Goal: Information Seeking & Learning: Learn about a topic

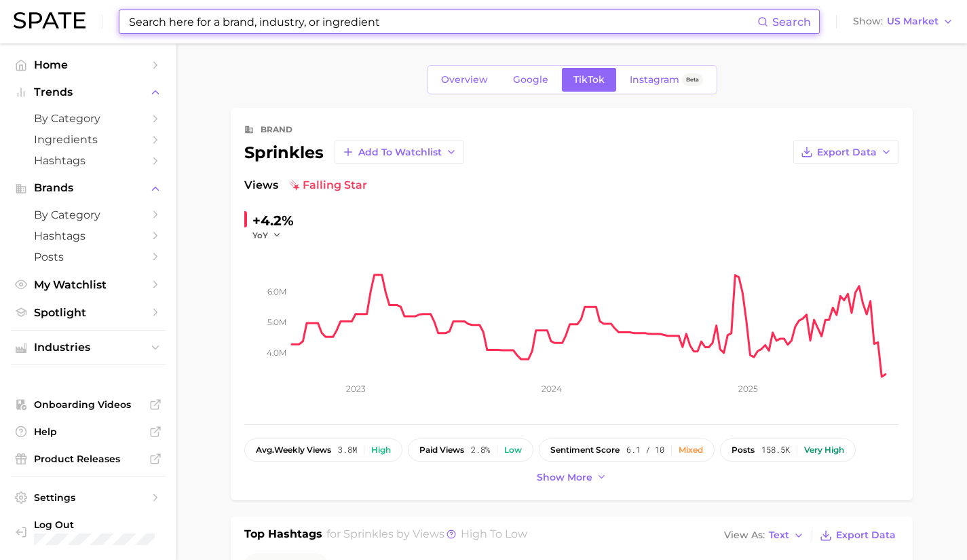
click at [280, 24] on input at bounding box center [443, 21] width 630 height 23
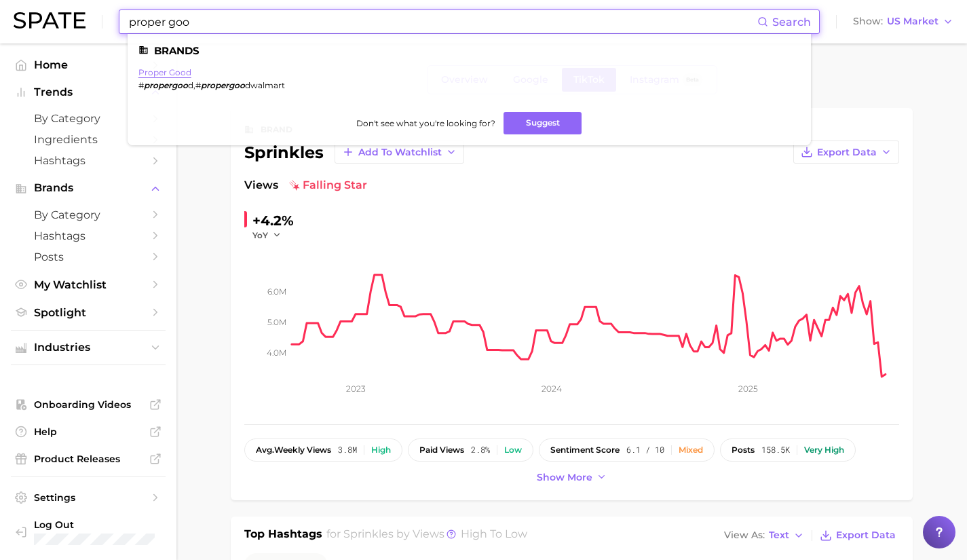
type input "proper goo"
click at [172, 74] on link "proper good" at bounding box center [164, 72] width 53 height 10
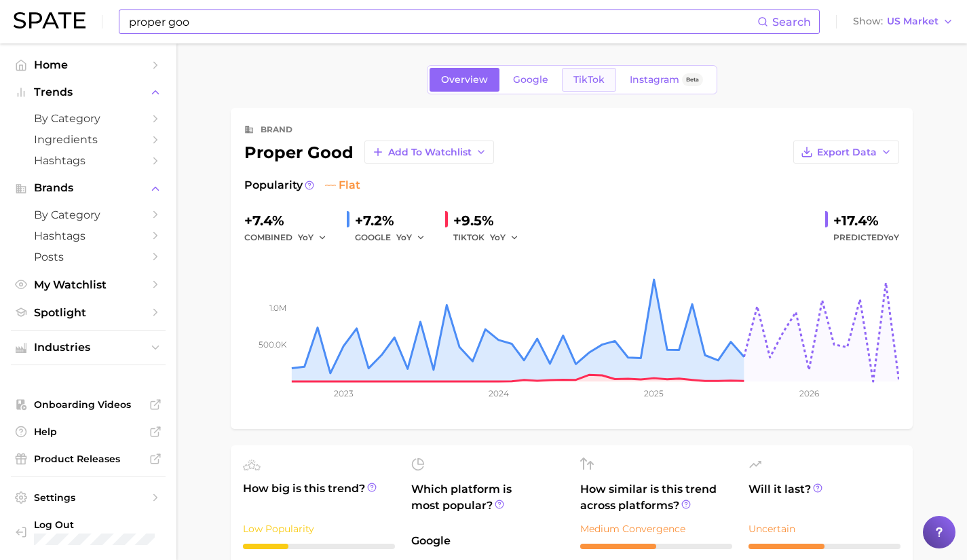
click at [596, 73] on link "TikTok" at bounding box center [589, 80] width 54 height 24
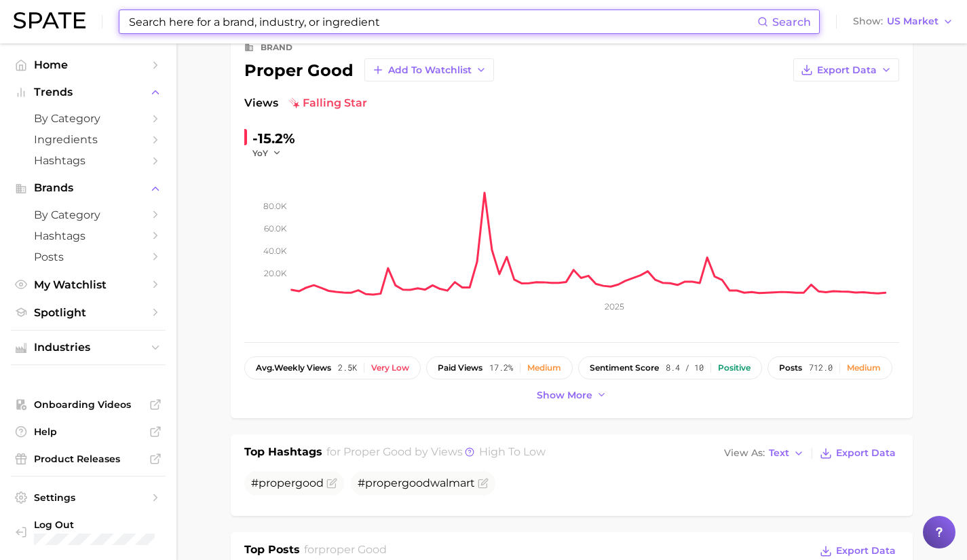
scroll to position [28, 0]
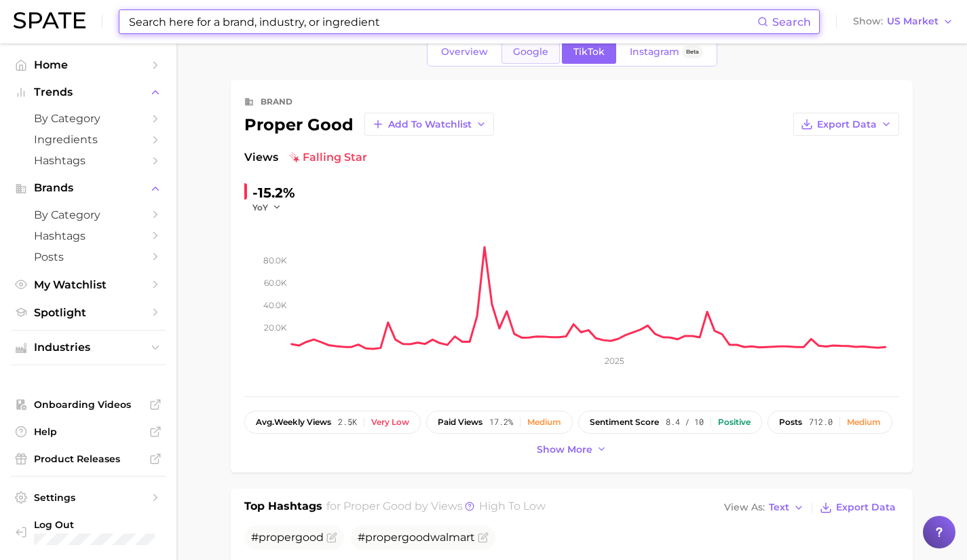
click at [536, 51] on span "Google" at bounding box center [530, 52] width 35 height 12
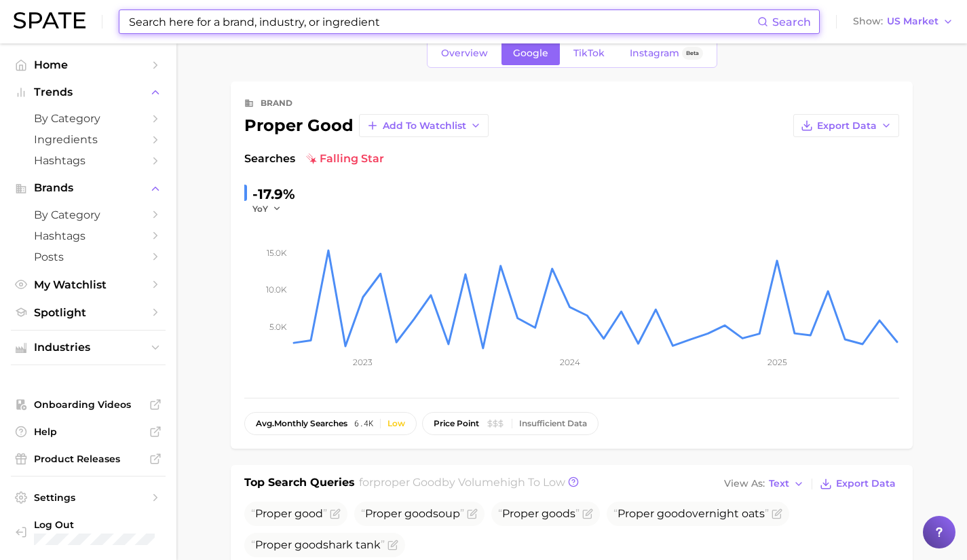
scroll to position [25, 0]
click at [460, 54] on span "Overview" at bounding box center [464, 55] width 47 height 12
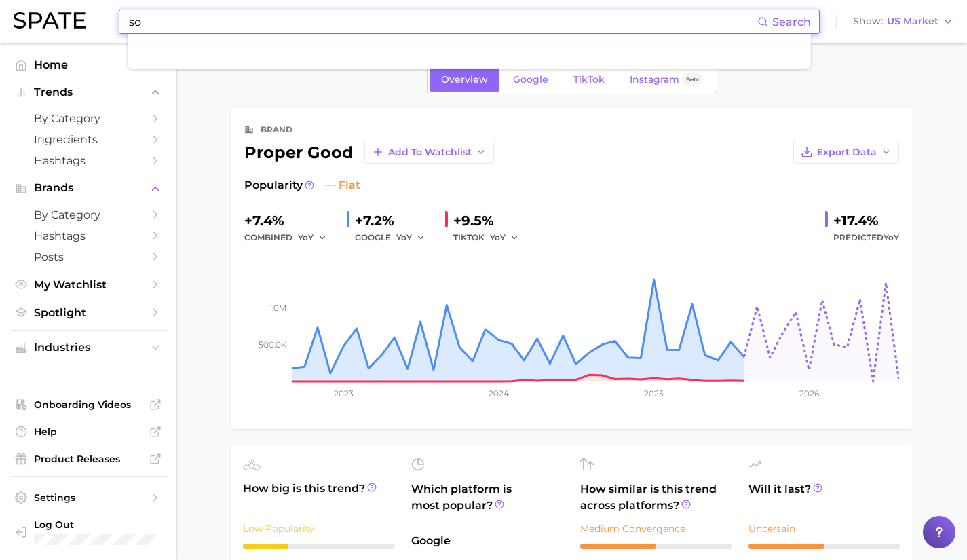
type input "s"
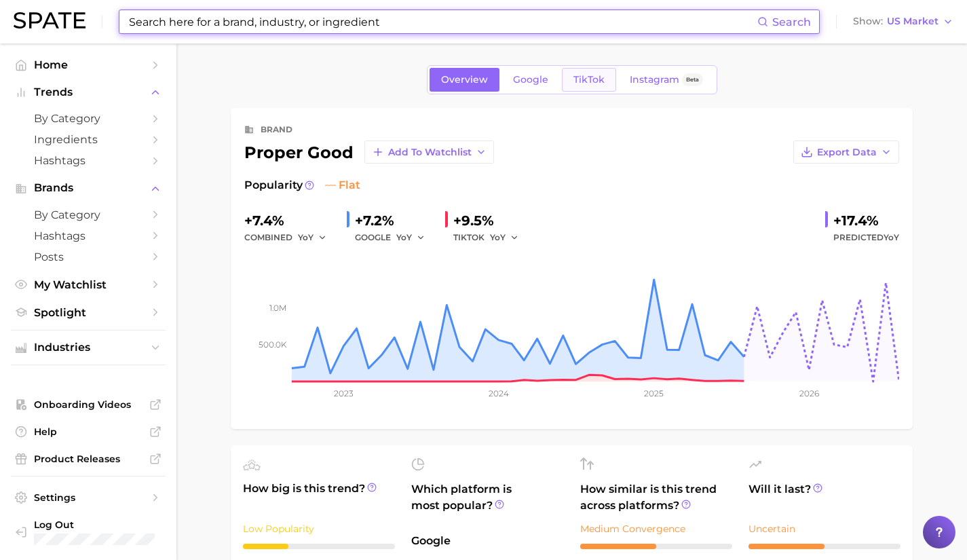
click at [607, 88] on link "TikTok" at bounding box center [589, 80] width 54 height 24
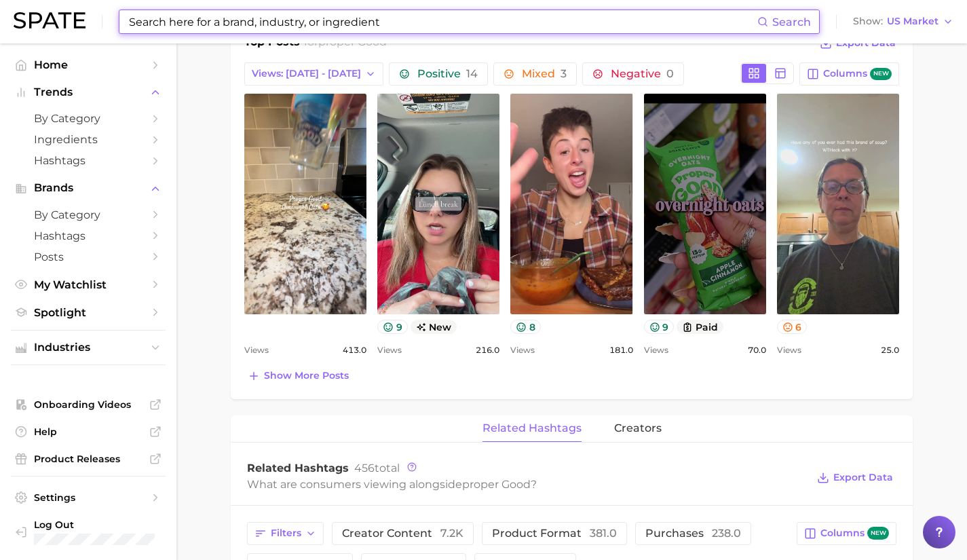
scroll to position [591, 0]
click at [319, 375] on span "Show more posts" at bounding box center [306, 375] width 85 height 12
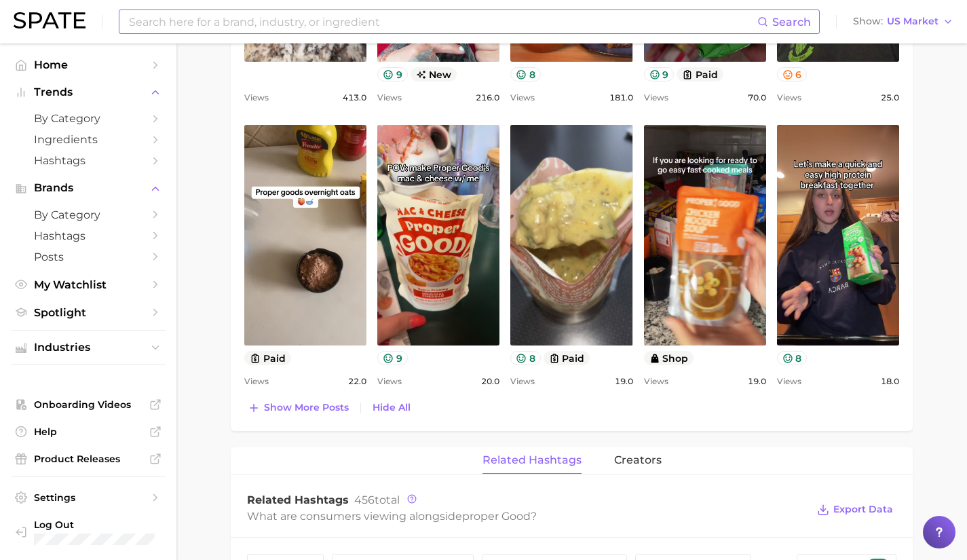
scroll to position [843, 0]
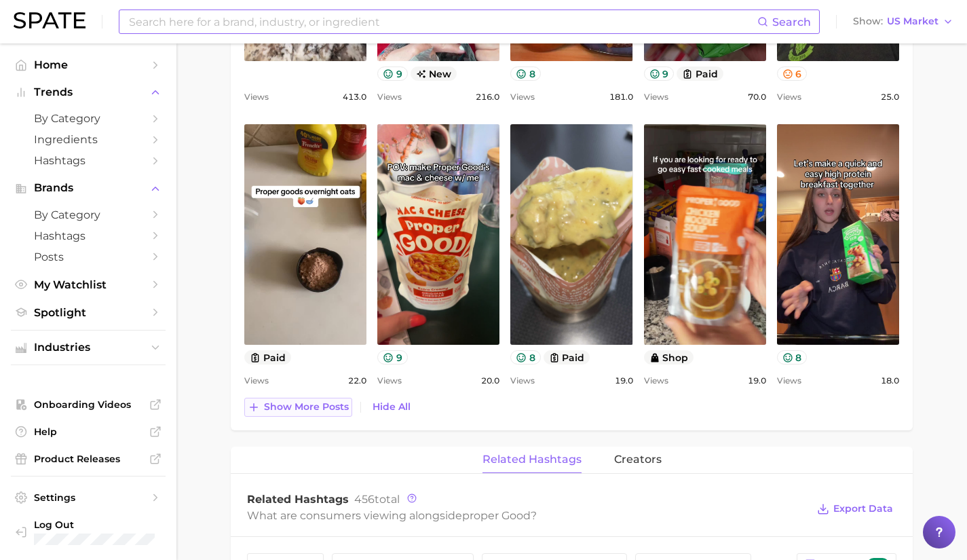
click at [314, 408] on span "Show more posts" at bounding box center [306, 407] width 85 height 12
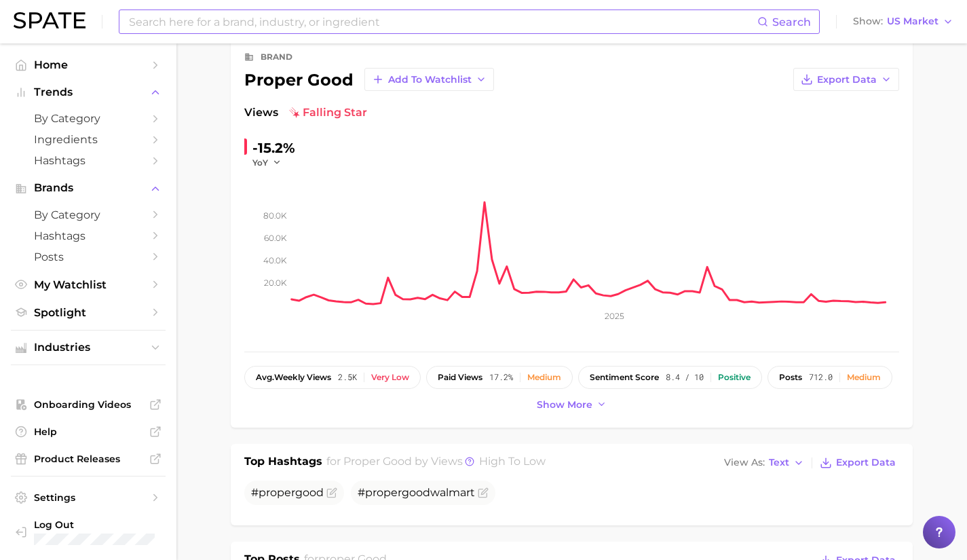
scroll to position [0, 0]
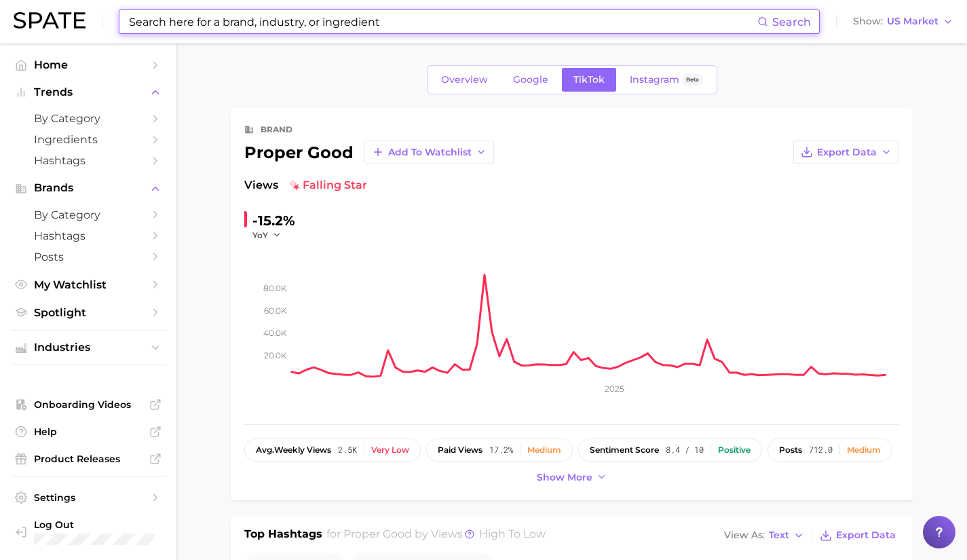
click at [216, 24] on input at bounding box center [443, 21] width 630 height 23
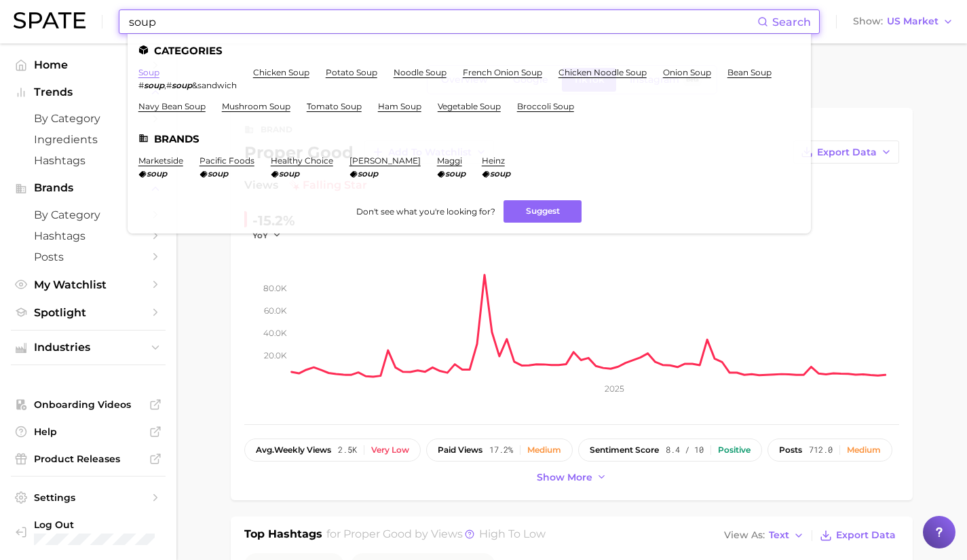
type input "soup"
click at [153, 70] on link "soup" at bounding box center [148, 72] width 21 height 10
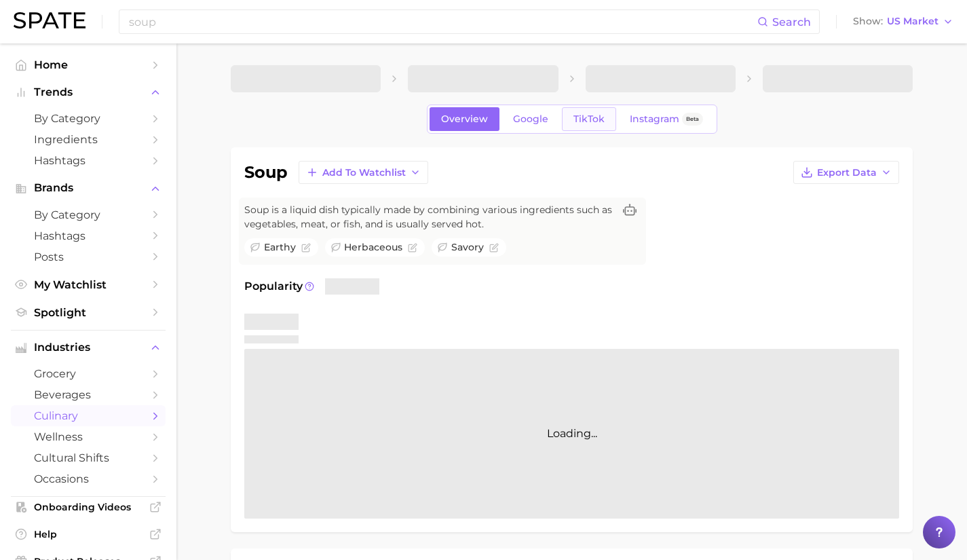
click at [599, 115] on span "TikTok" at bounding box center [589, 119] width 31 height 12
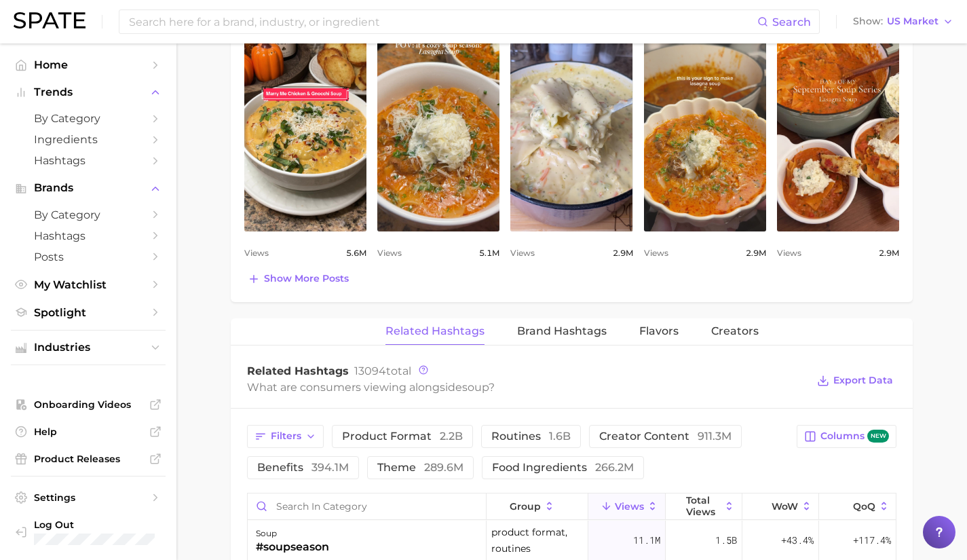
scroll to position [794, 0]
click at [291, 282] on span "Show more posts" at bounding box center [306, 278] width 85 height 12
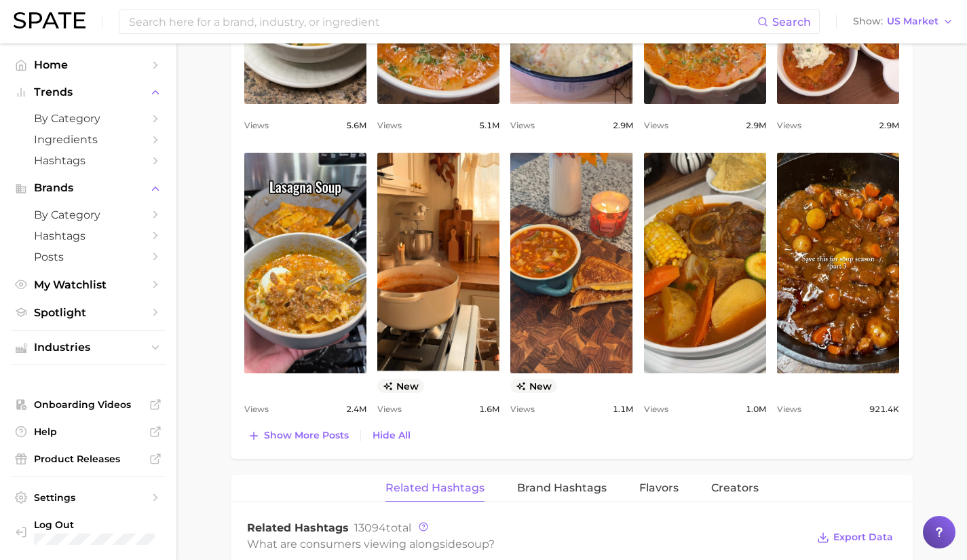
scroll to position [921, 0]
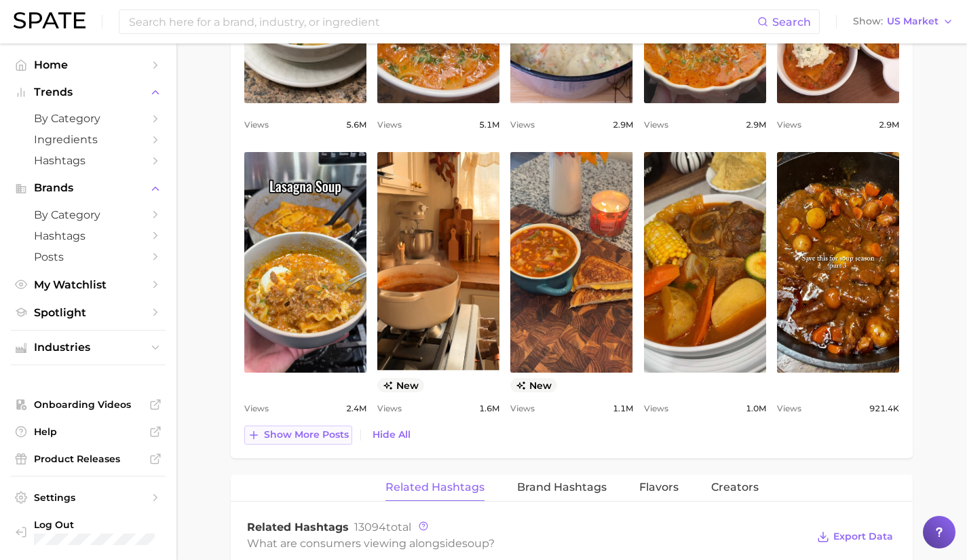
click at [324, 444] on button "Show more posts" at bounding box center [298, 435] width 108 height 19
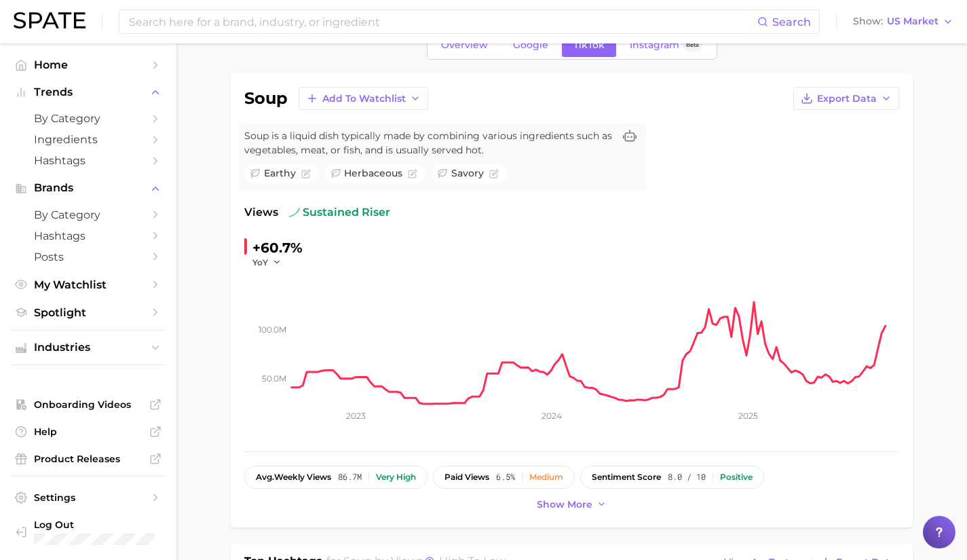
scroll to position [73, 0]
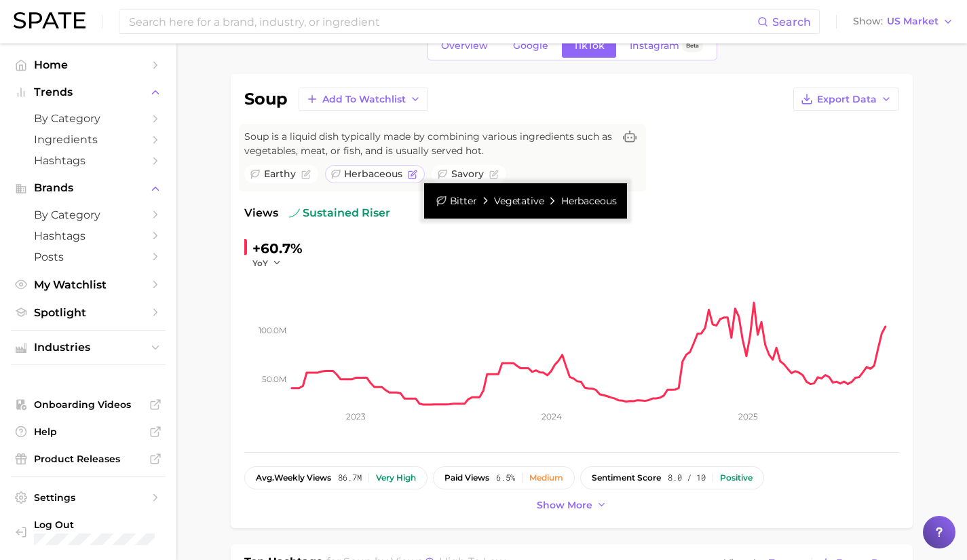
click at [409, 172] on icon "Flag as miscategorized or irrelevant" at bounding box center [413, 175] width 10 height 10
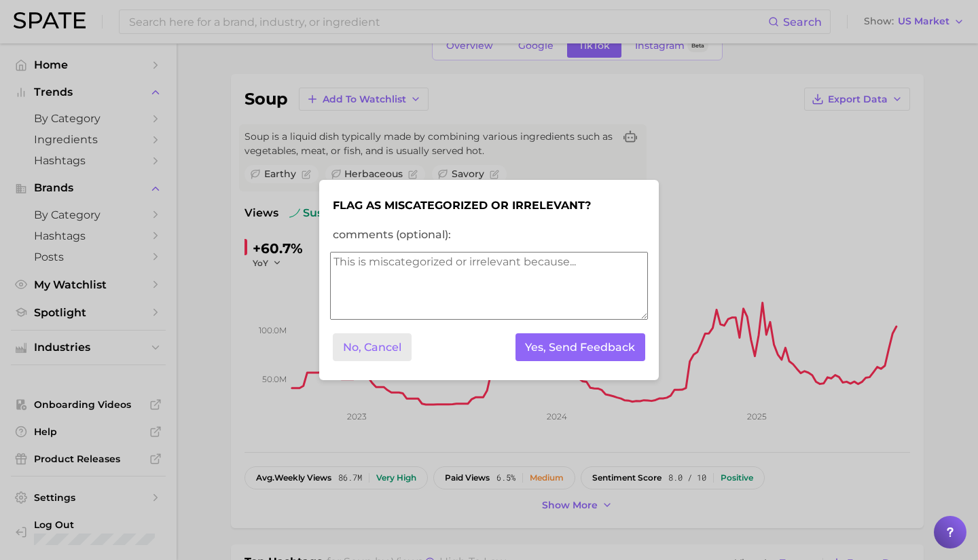
click at [383, 348] on button "No, Cancel" at bounding box center [372, 347] width 79 height 28
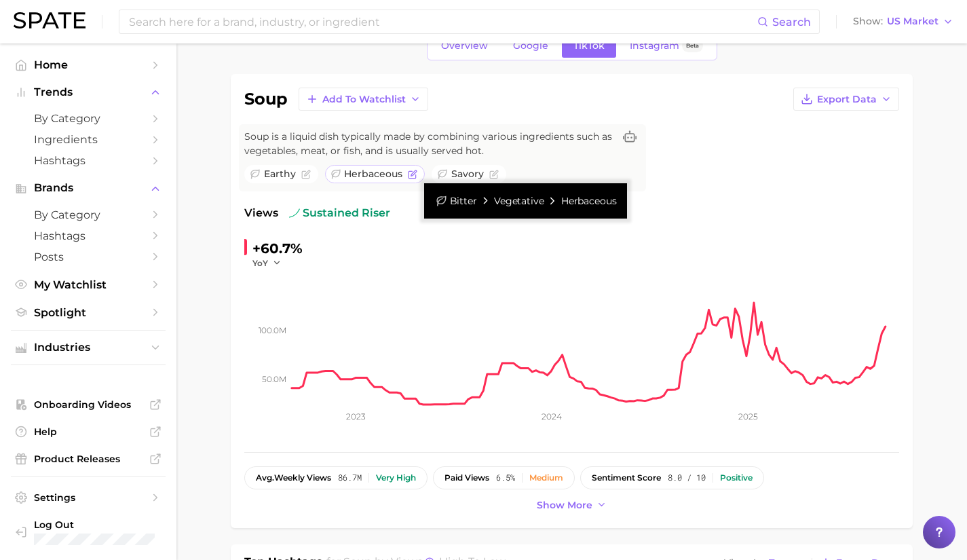
click at [339, 174] on icon at bounding box center [336, 174] width 10 height 10
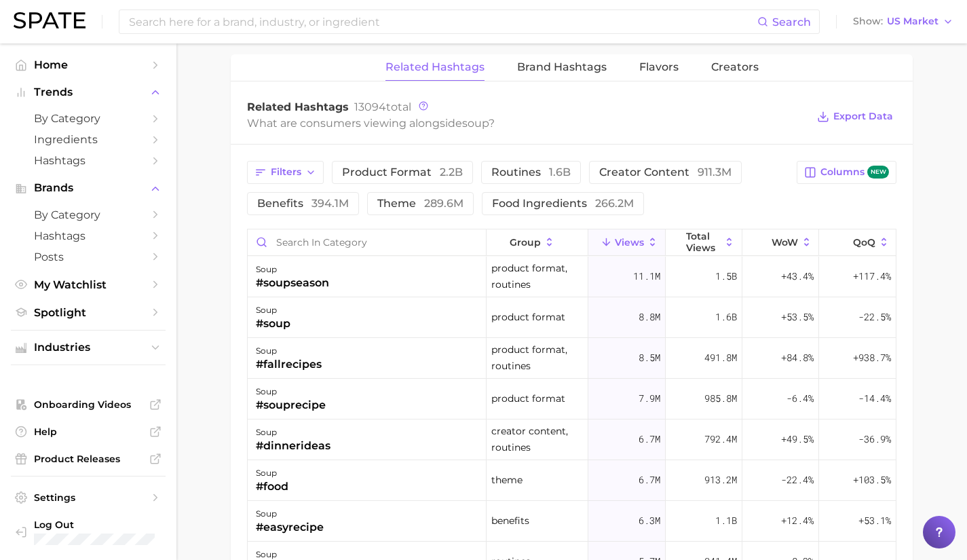
scroll to position [1613, 0]
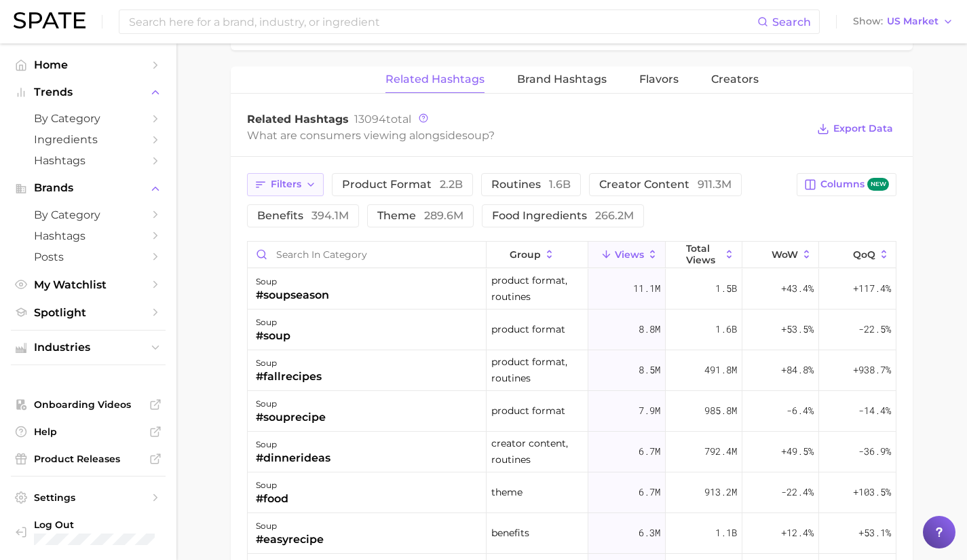
click at [289, 177] on button "Filters" at bounding box center [285, 184] width 77 height 23
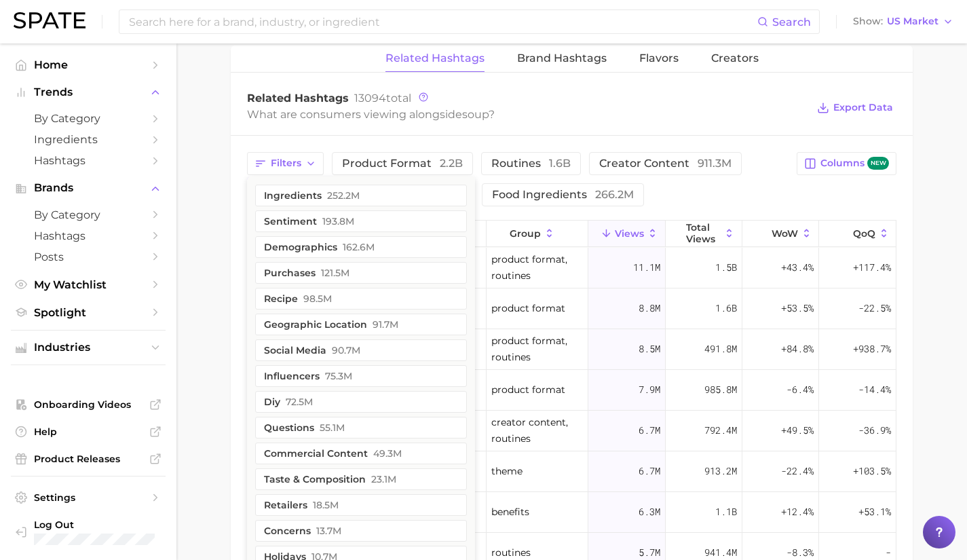
scroll to position [1636, 0]
click at [716, 189] on div "Filters ingredients 252.2m sentiment 193.8m demographics 162.6m purchases 121.5…" at bounding box center [518, 177] width 542 height 54
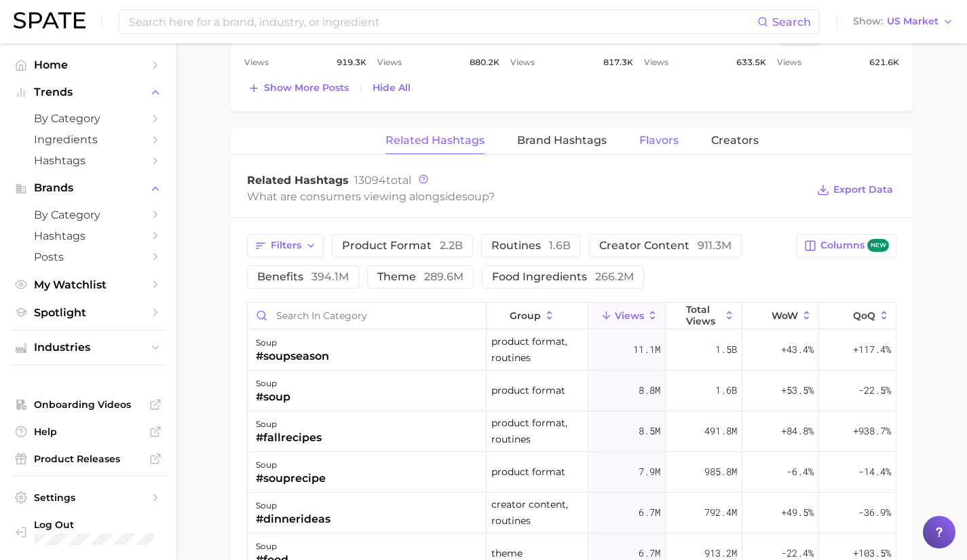
scroll to position [1550, 0]
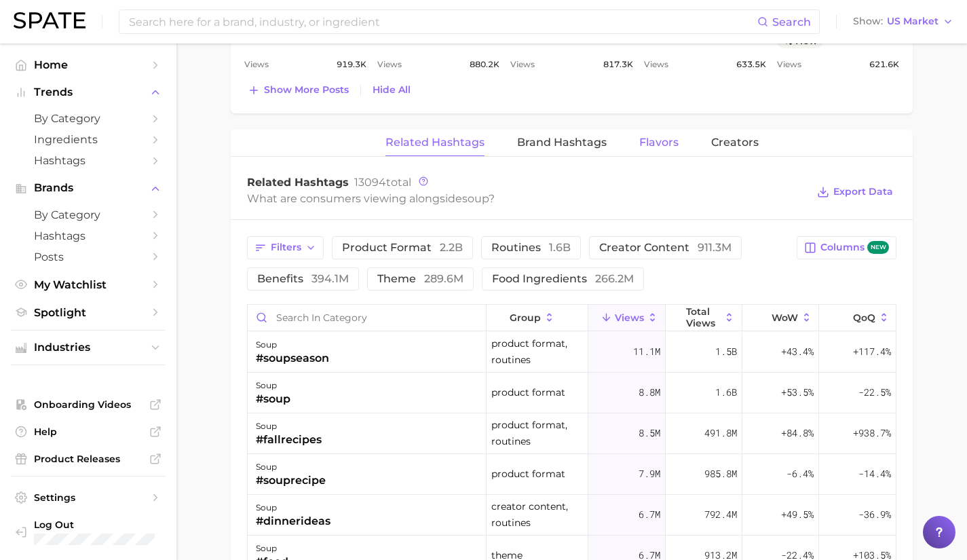
click at [661, 140] on span "Flavors" at bounding box center [658, 142] width 39 height 12
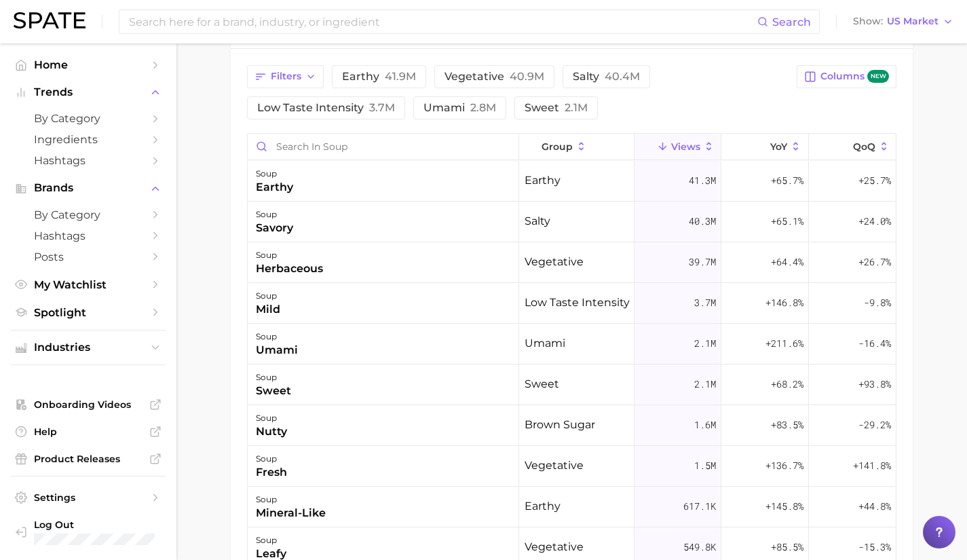
scroll to position [1710, 0]
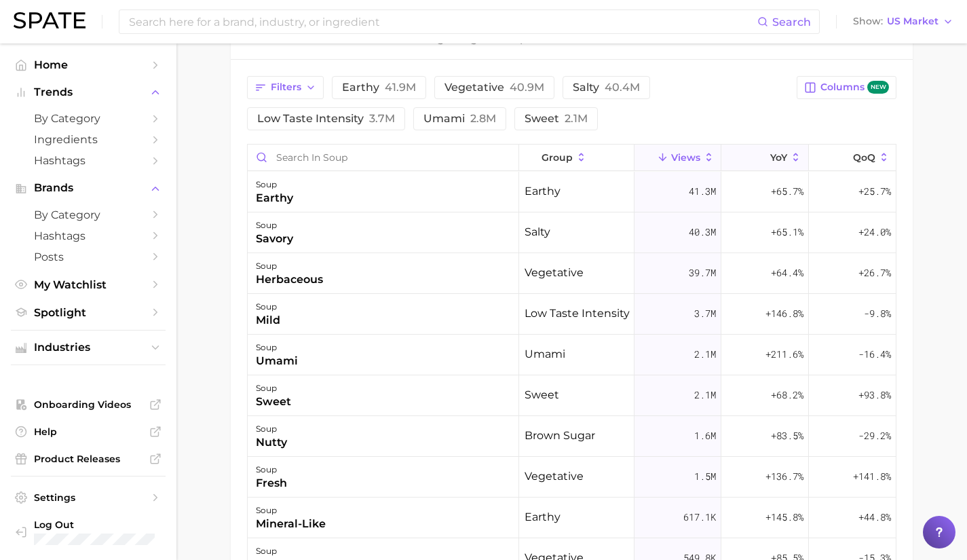
click at [756, 153] on icon at bounding box center [762, 157] width 12 height 12
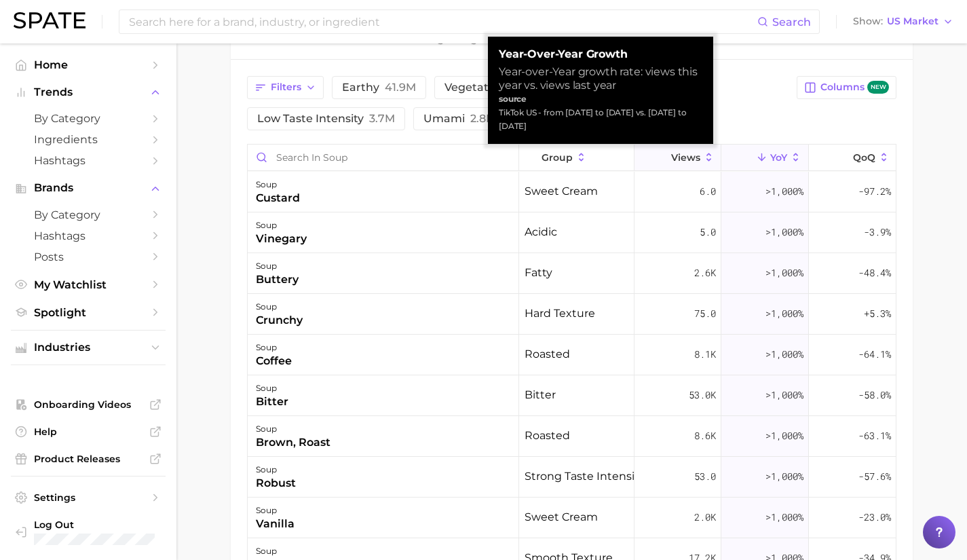
click at [689, 157] on span "Views" at bounding box center [685, 157] width 29 height 11
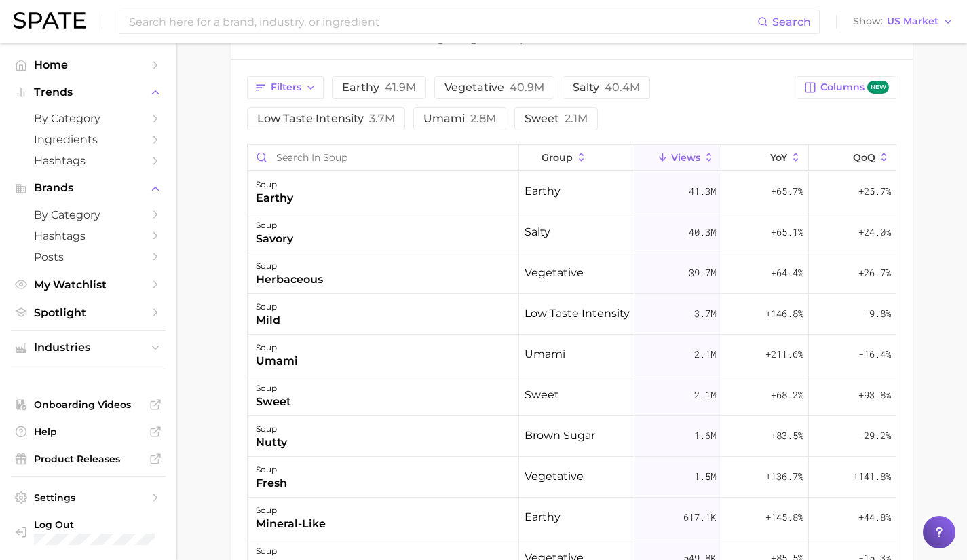
click at [711, 115] on div "Filters earthy 41.9m vegetative 40.9m salty 40.4m low taste intensity 3.7m umam…" at bounding box center [518, 103] width 542 height 54
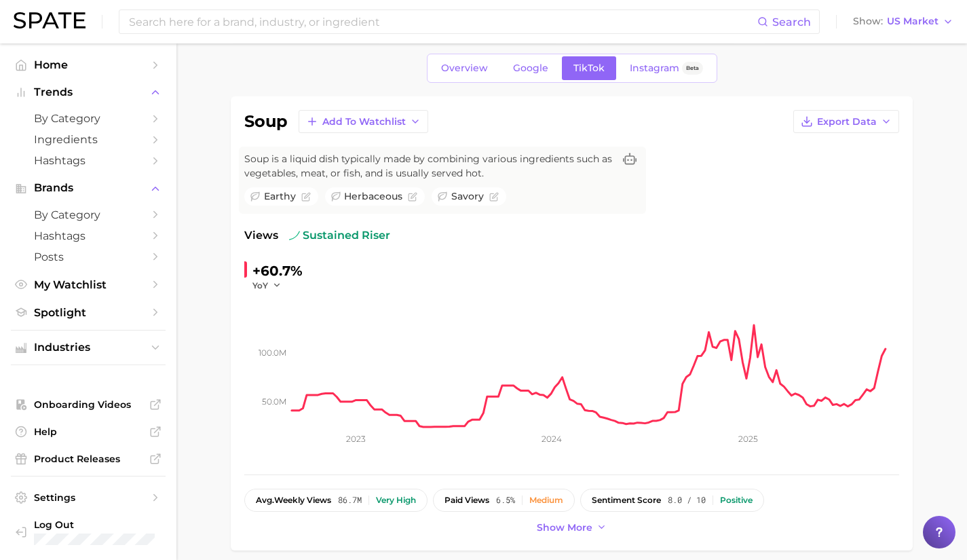
scroll to position [0, 0]
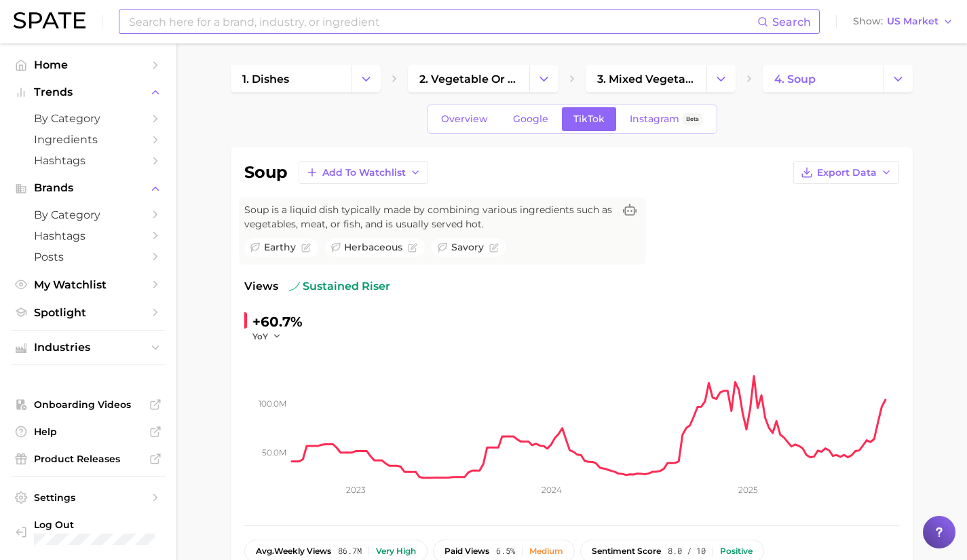
click at [387, 22] on input at bounding box center [443, 21] width 630 height 23
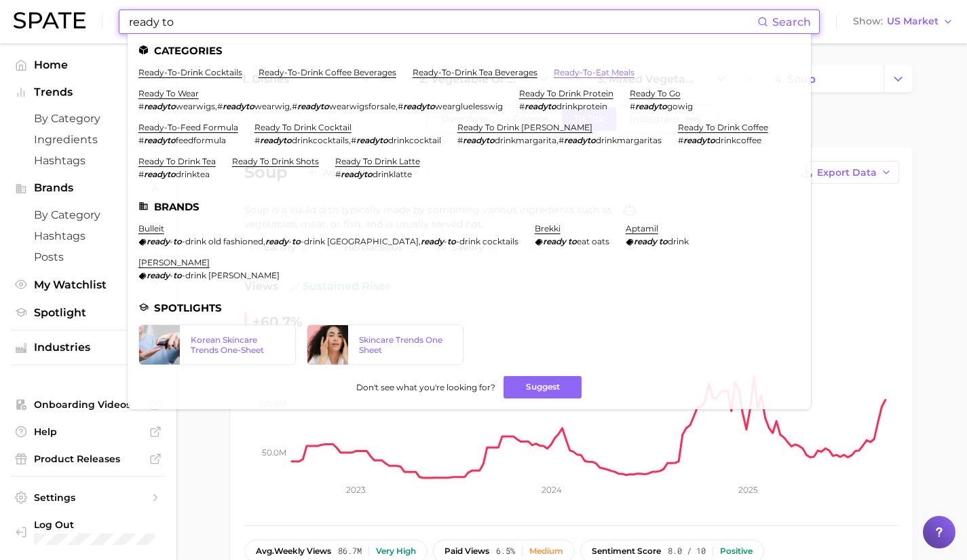
type input "ready to"
click at [572, 73] on link "ready-to-eat meals" at bounding box center [594, 72] width 81 height 10
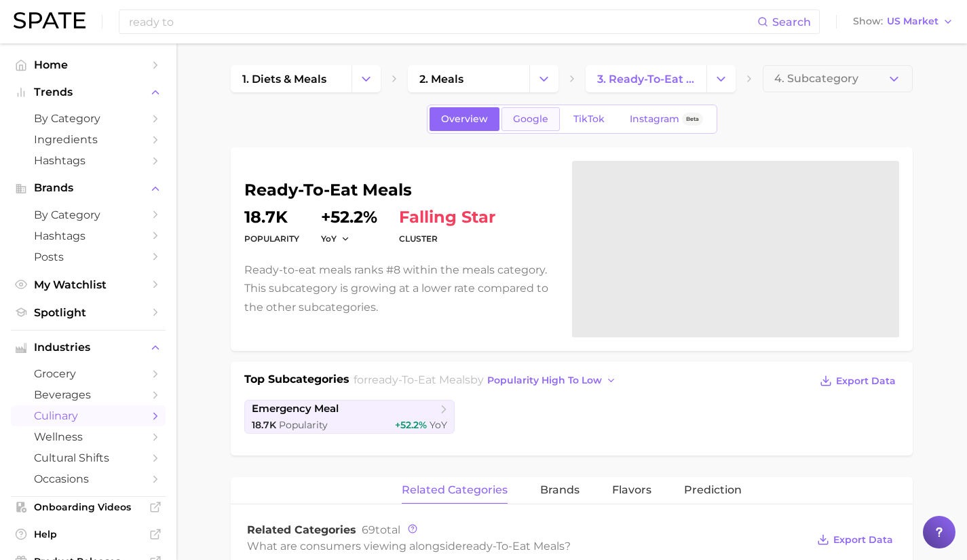
click at [540, 124] on span "Google" at bounding box center [530, 119] width 35 height 12
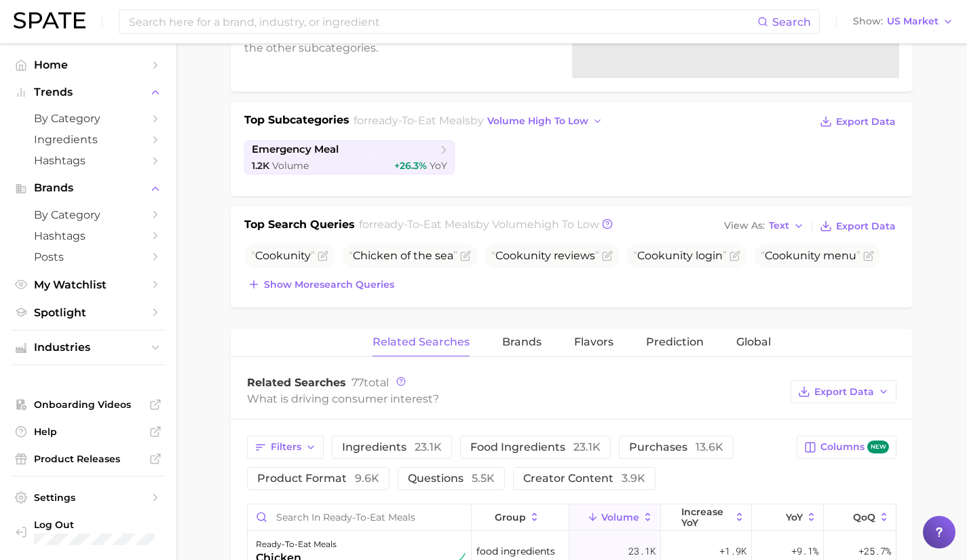
scroll to position [258, 0]
click at [321, 292] on button "Show more search queries" at bounding box center [320, 285] width 153 height 19
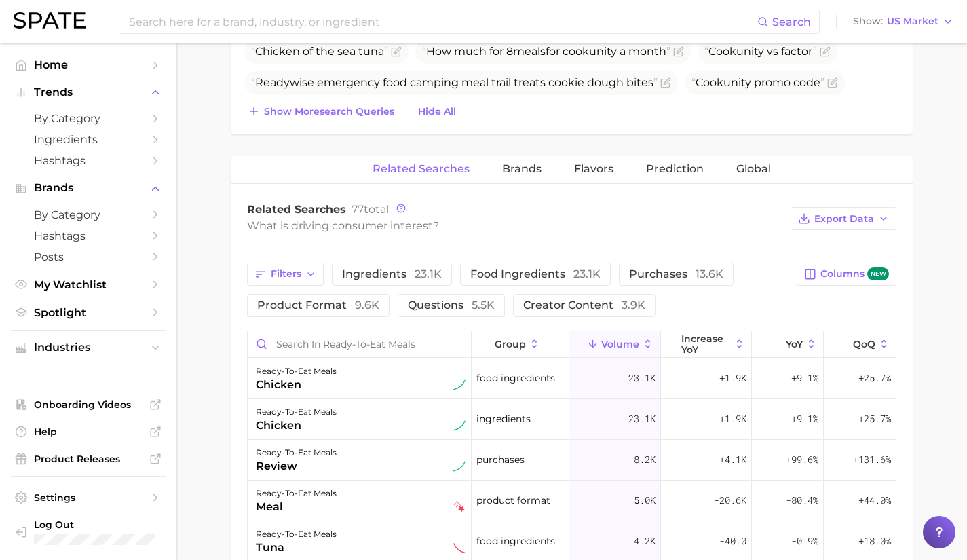
scroll to position [0, 0]
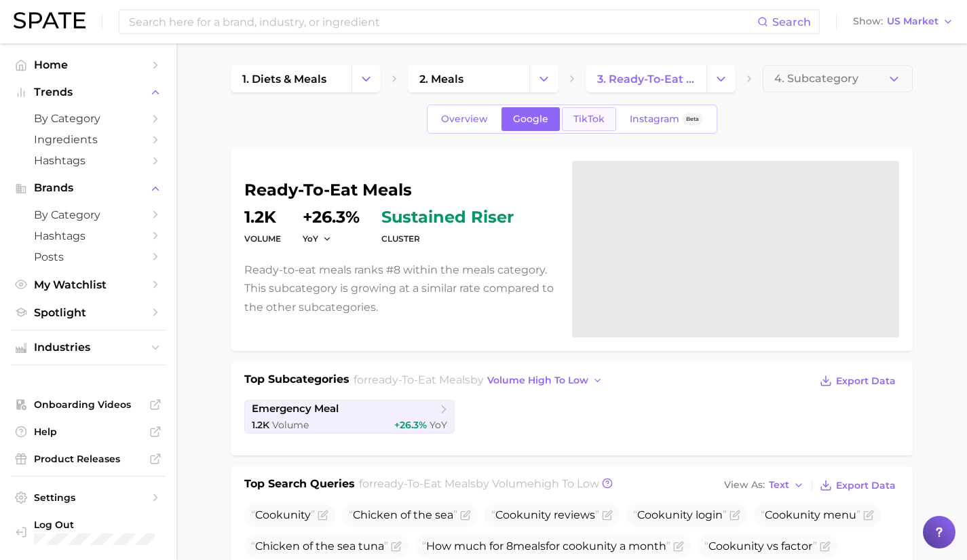
click at [598, 127] on link "TikTok" at bounding box center [589, 119] width 54 height 24
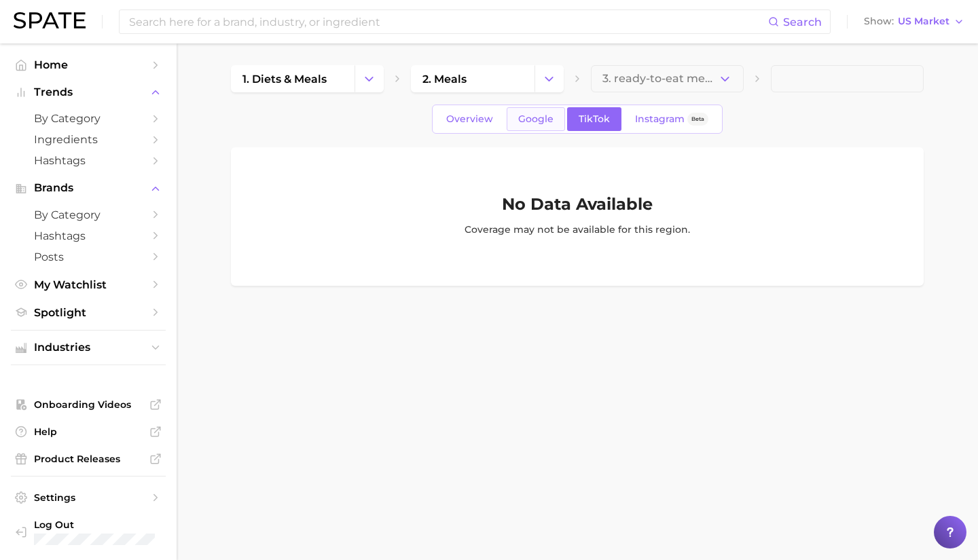
click at [548, 117] on span "Google" at bounding box center [535, 119] width 35 height 12
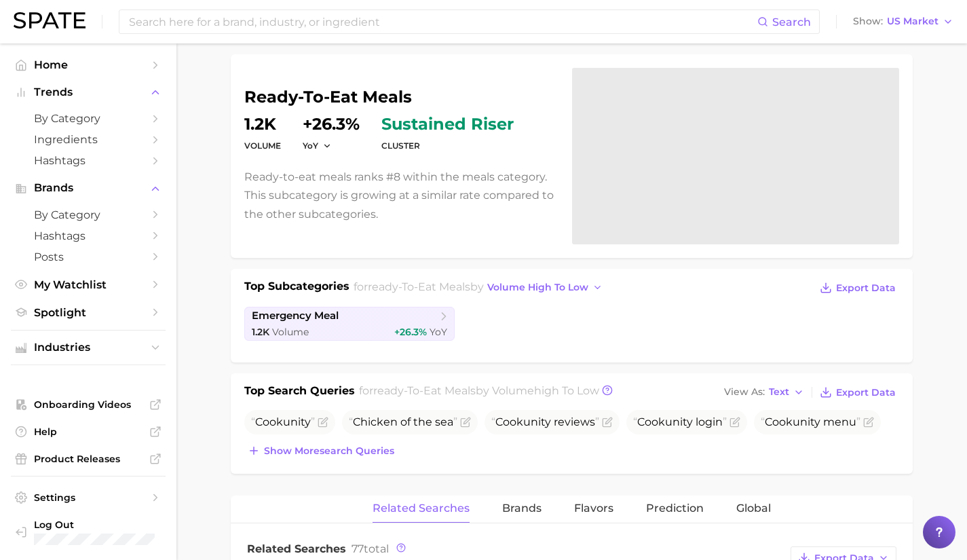
scroll to position [94, 0]
click at [372, 340] on div "Top Subcategories for ready-to-eat meals by volume high to low Export Data emer…" at bounding box center [571, 313] width 655 height 71
click at [353, 320] on span "emergency meal" at bounding box center [344, 316] width 185 height 14
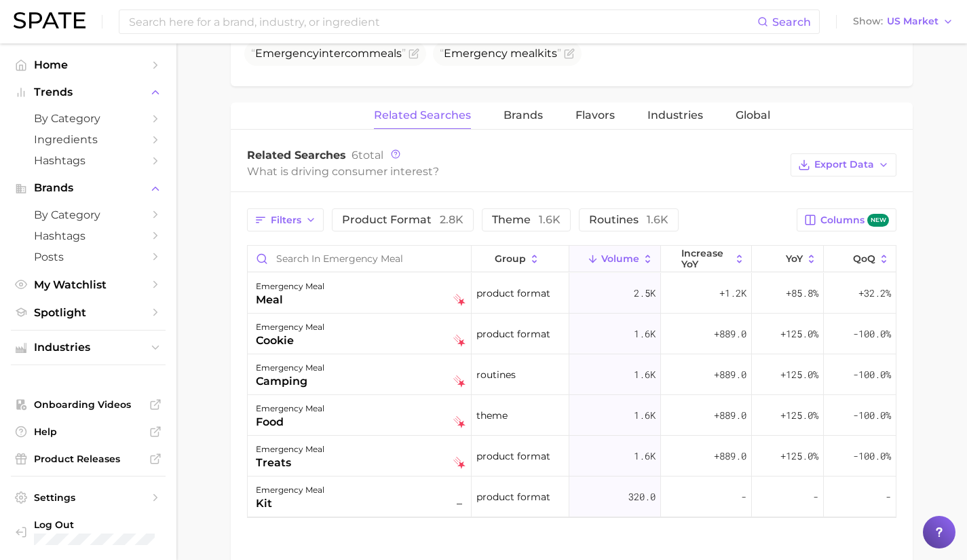
scroll to position [626, 0]
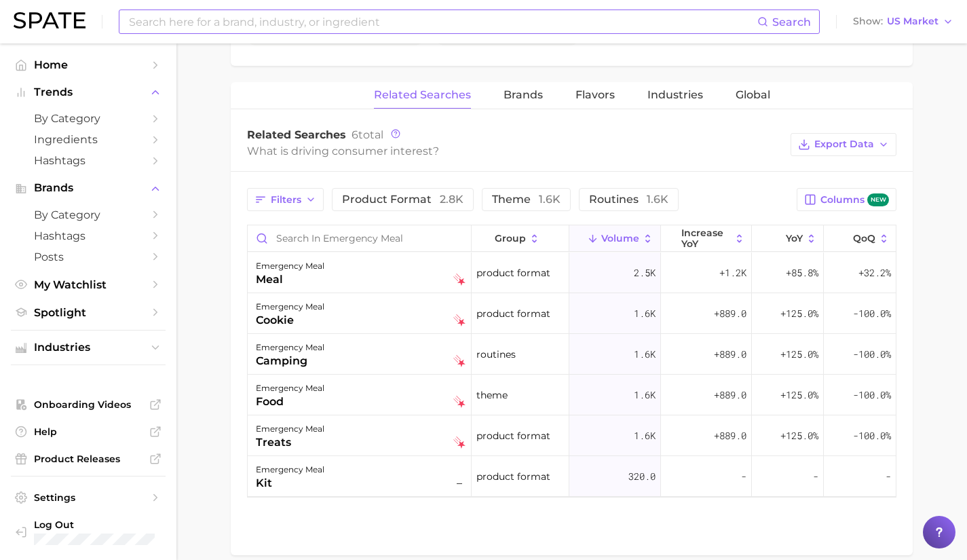
click at [372, 30] on input at bounding box center [443, 21] width 630 height 23
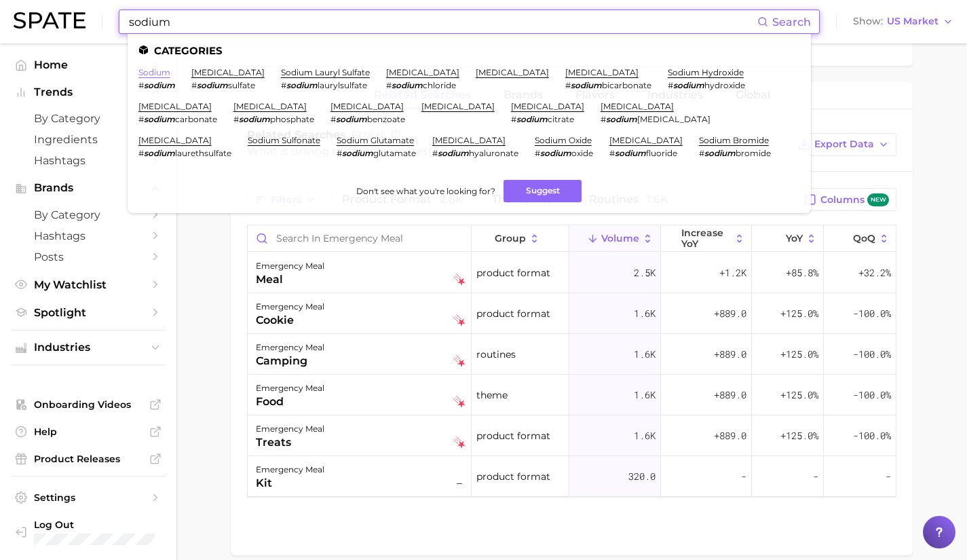
type input "sodium"
click at [153, 73] on link "sodium" at bounding box center [154, 72] width 32 height 10
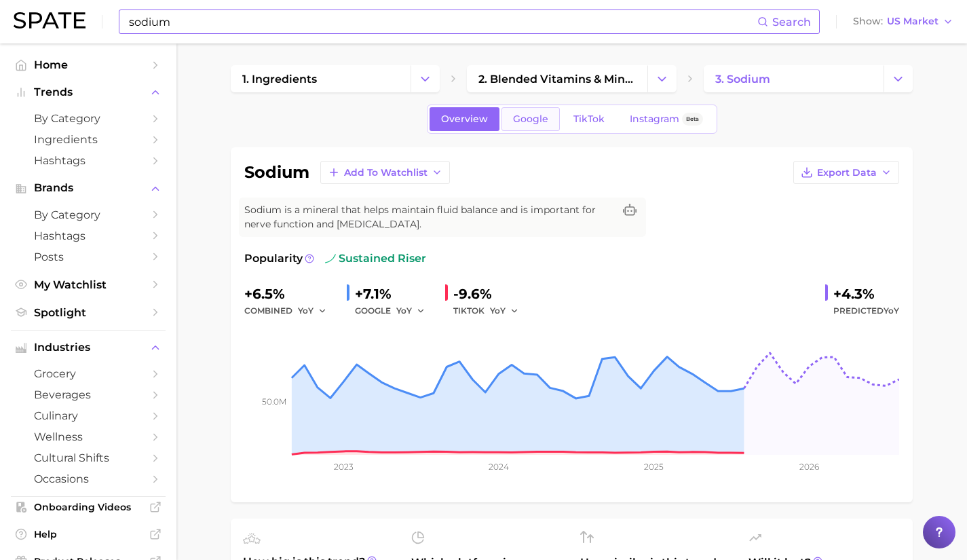
click at [530, 126] on link "Google" at bounding box center [531, 119] width 58 height 24
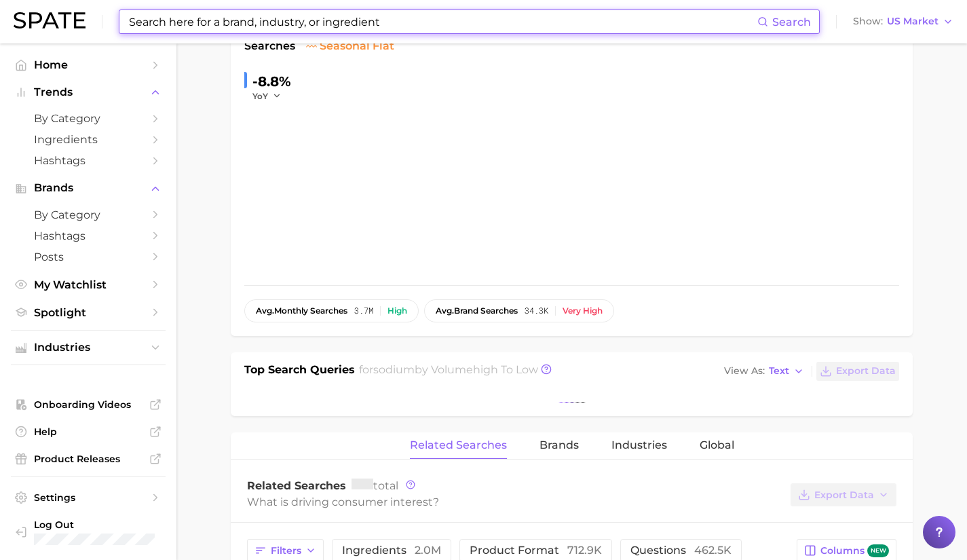
scroll to position [213, 0]
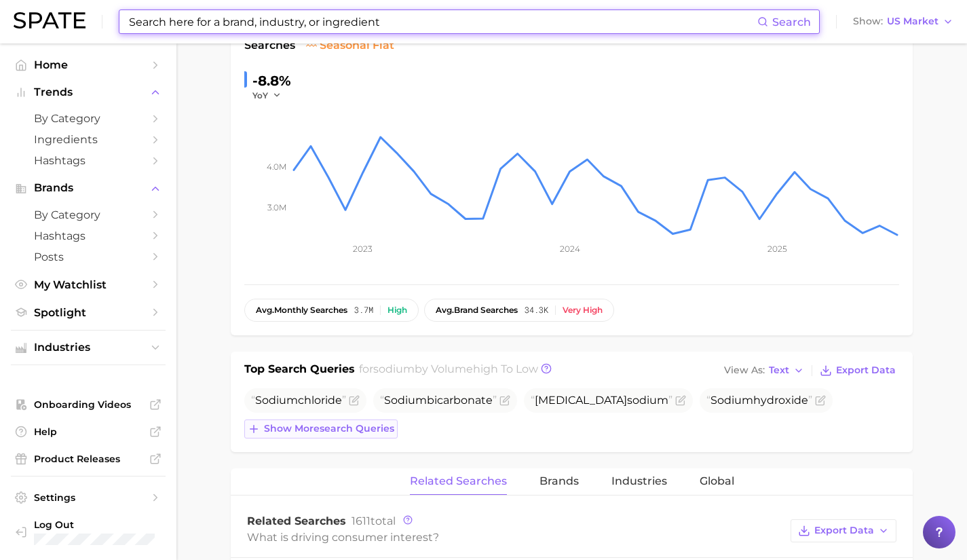
click at [367, 431] on span "Show more search queries" at bounding box center [329, 429] width 130 height 12
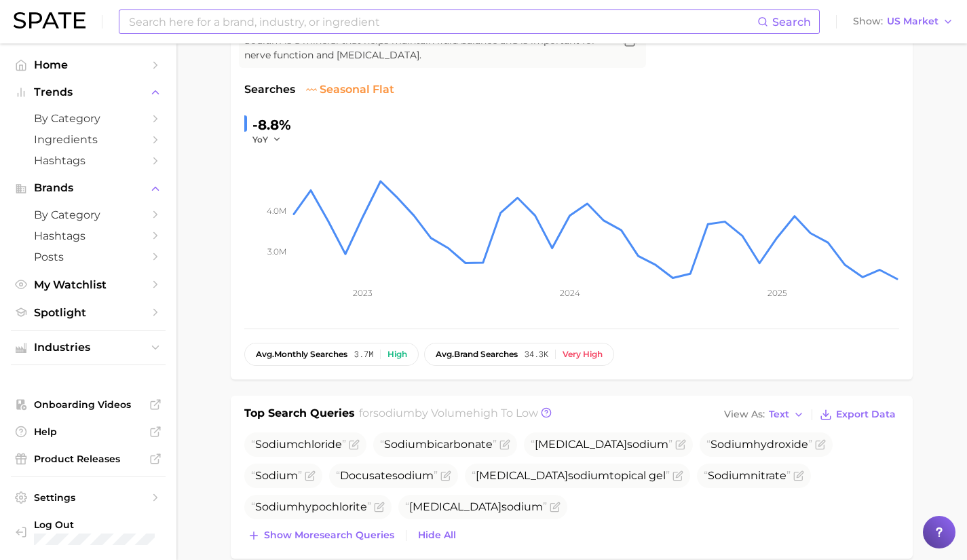
scroll to position [0, 0]
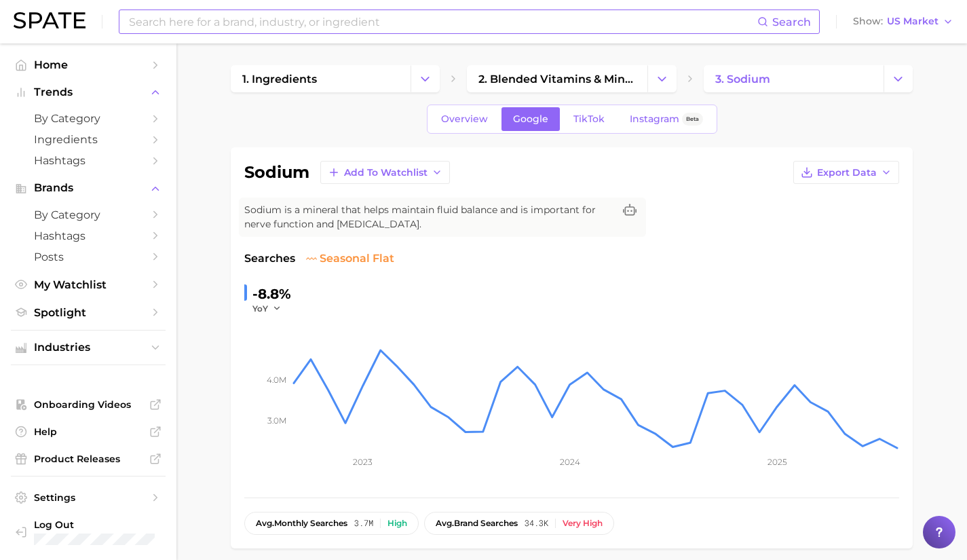
click at [360, 20] on input at bounding box center [443, 21] width 630 height 23
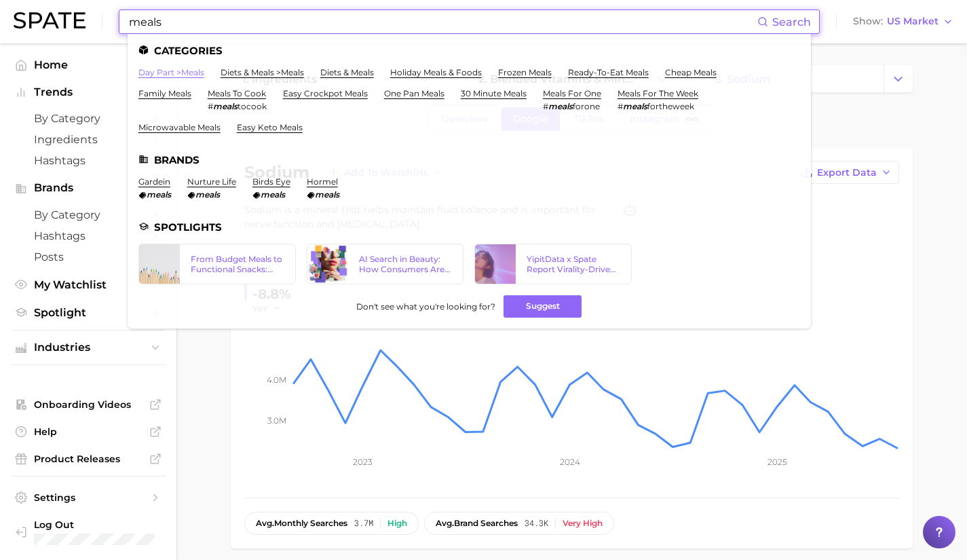
type input "meals"
click at [177, 75] on link "day part > meals" at bounding box center [171, 72] width 66 height 10
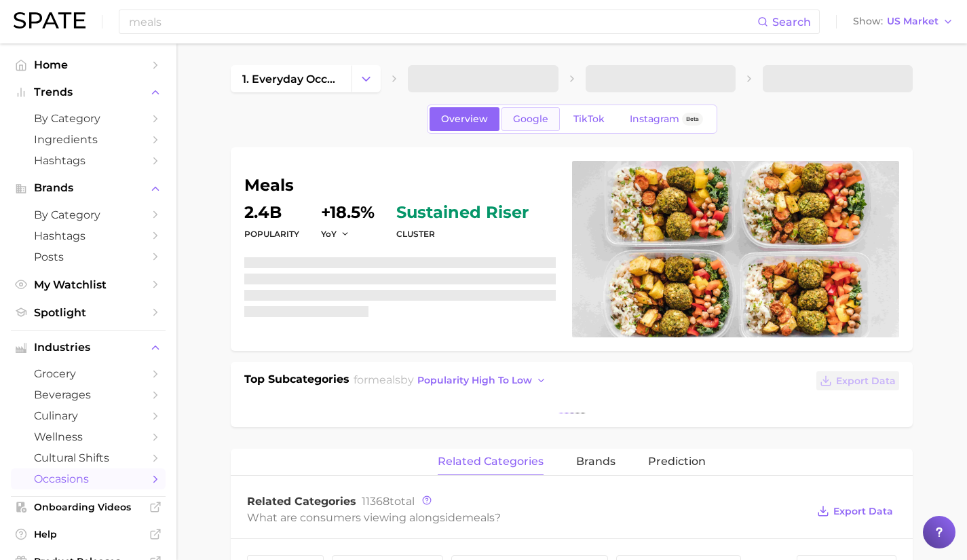
click at [525, 122] on span "Google" at bounding box center [530, 119] width 35 height 12
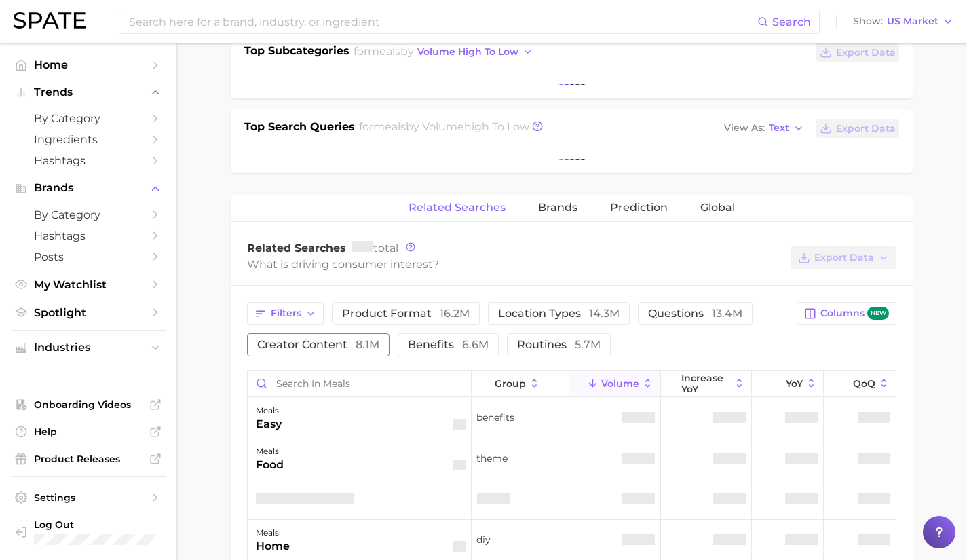
scroll to position [329, 0]
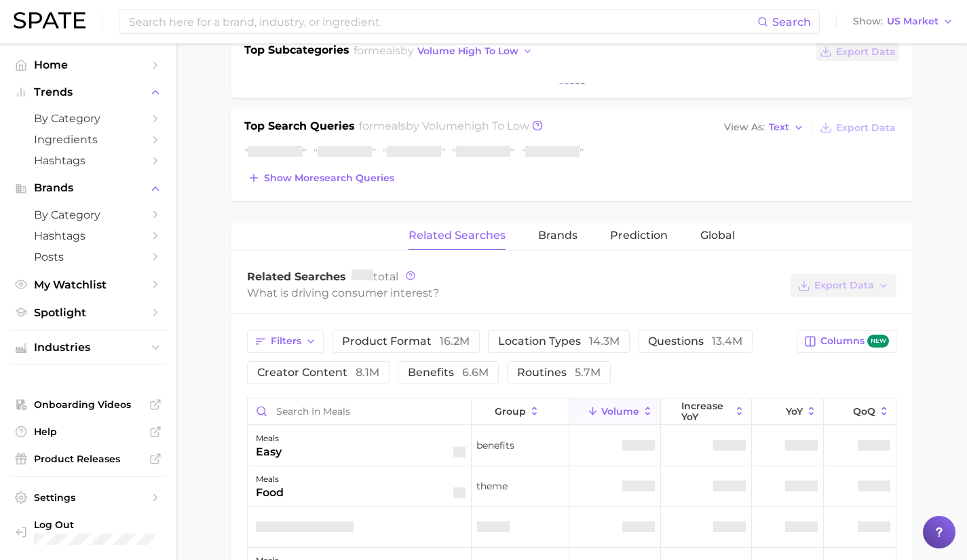
click at [355, 250] on div "Related Searches Brands Prediction Global" at bounding box center [572, 236] width 682 height 27
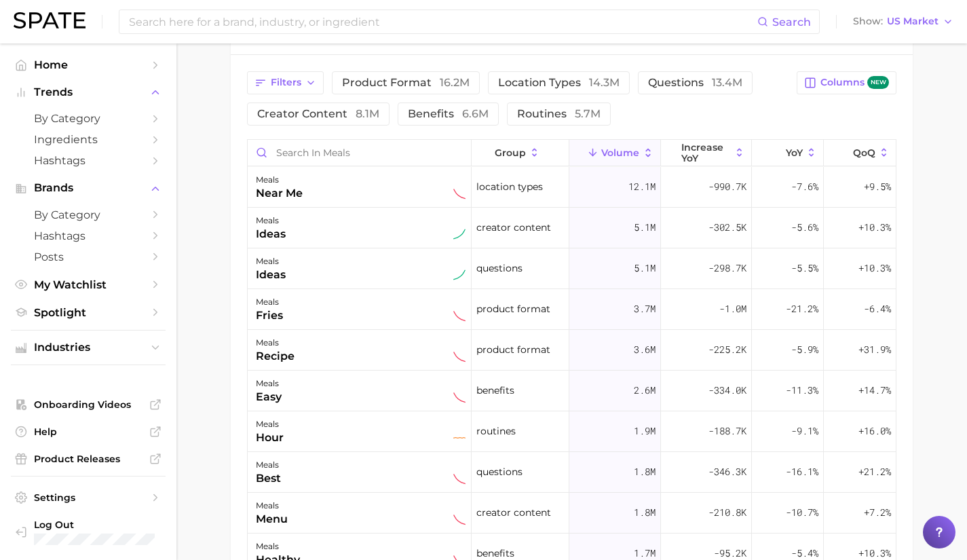
scroll to position [0, 0]
click at [350, 153] on input "Search in meals" at bounding box center [359, 153] width 223 height 26
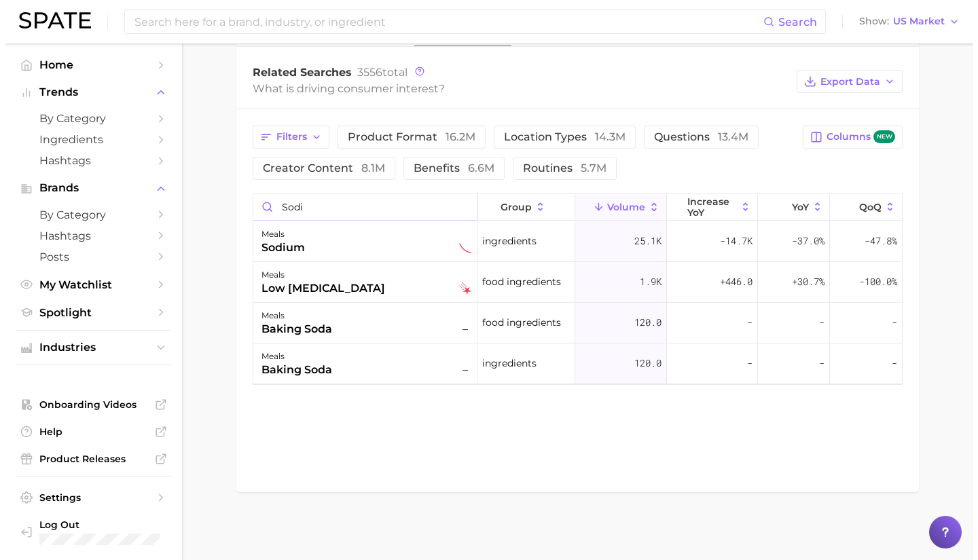
scroll to position [677, 0]
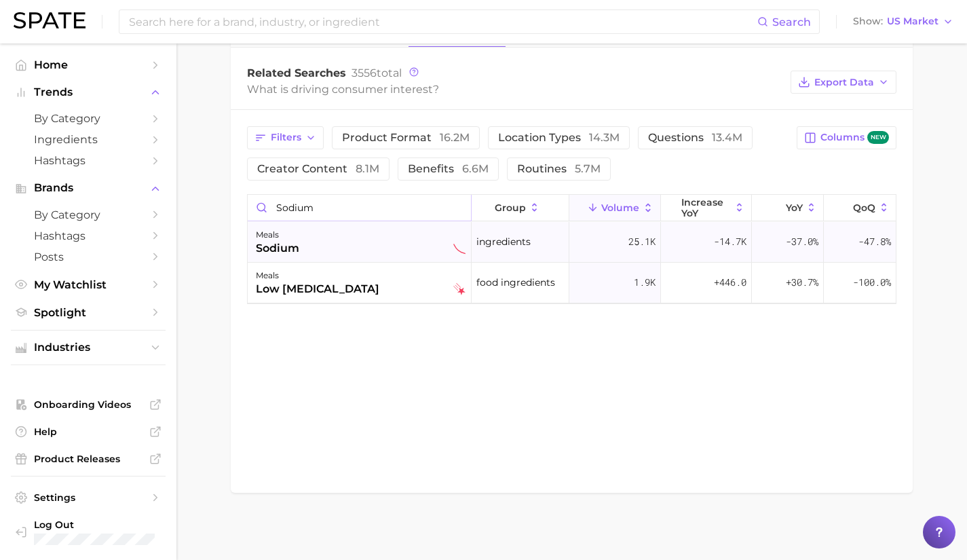
type input "sodium"
click at [383, 250] on div "meals sodium" at bounding box center [361, 242] width 210 height 30
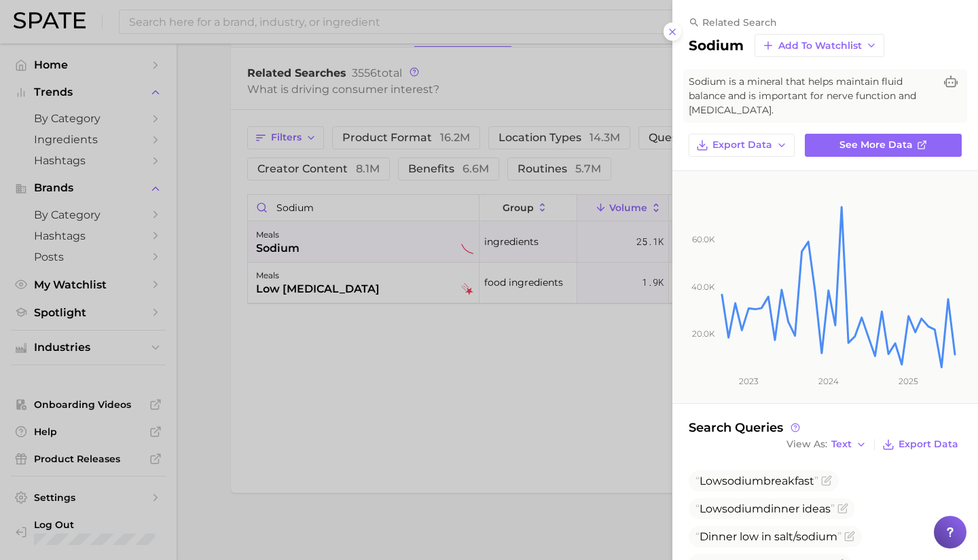
scroll to position [235, 0]
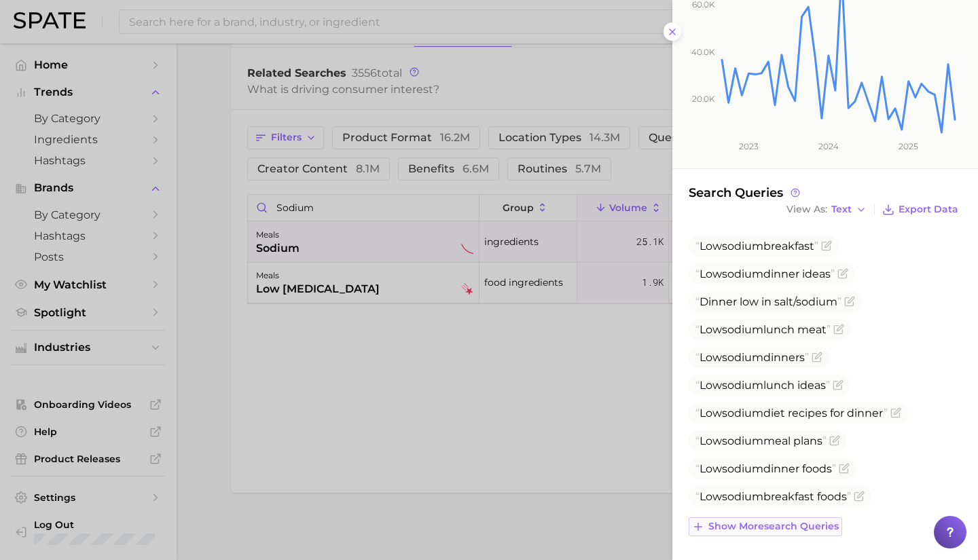
click at [801, 530] on span "Show more search queries" at bounding box center [773, 527] width 130 height 12
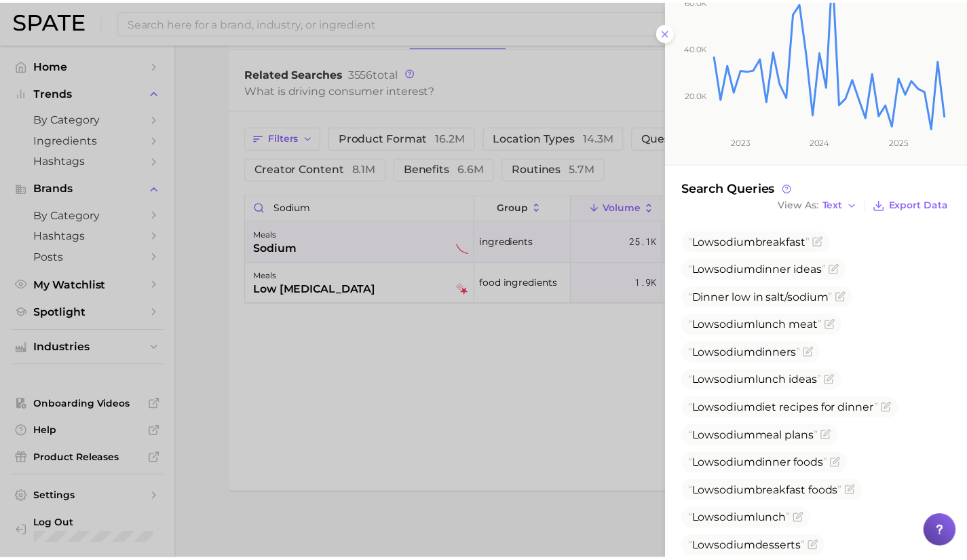
scroll to position [302, 0]
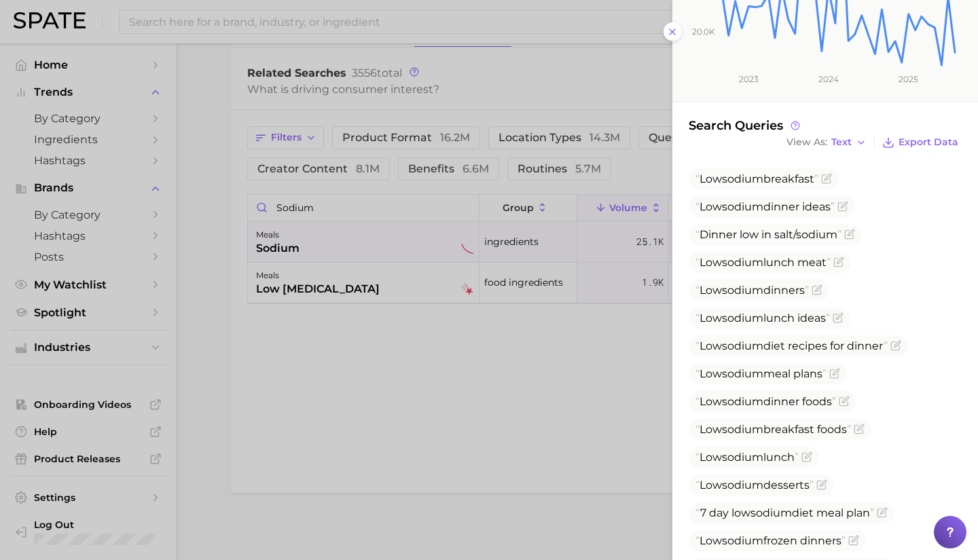
click at [555, 52] on div at bounding box center [489, 280] width 978 height 560
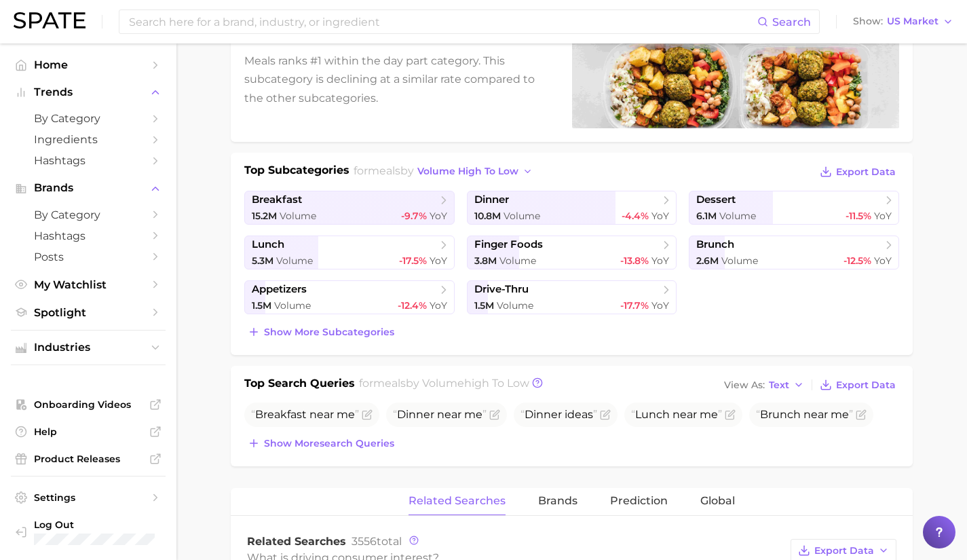
scroll to position [0, 0]
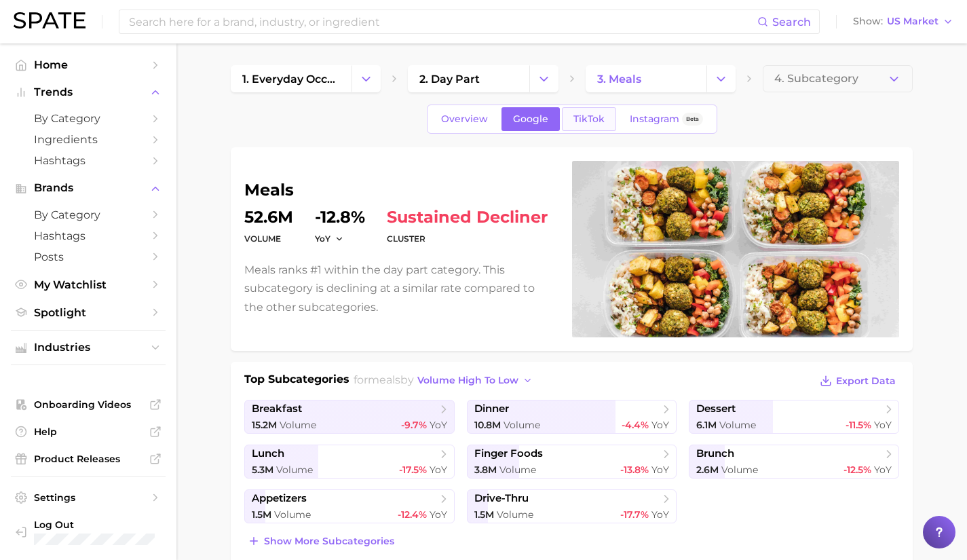
click at [584, 120] on span "TikTok" at bounding box center [589, 119] width 31 height 12
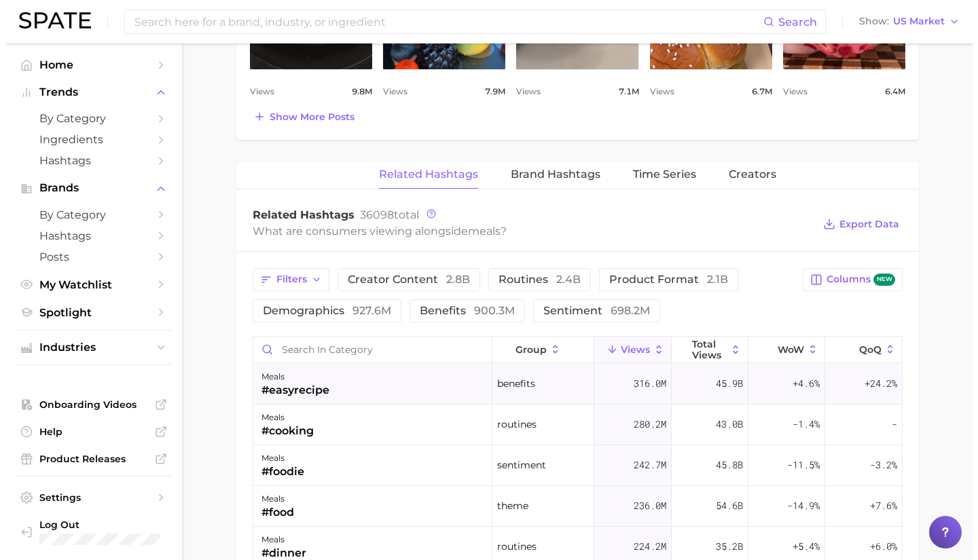
scroll to position [908, 0]
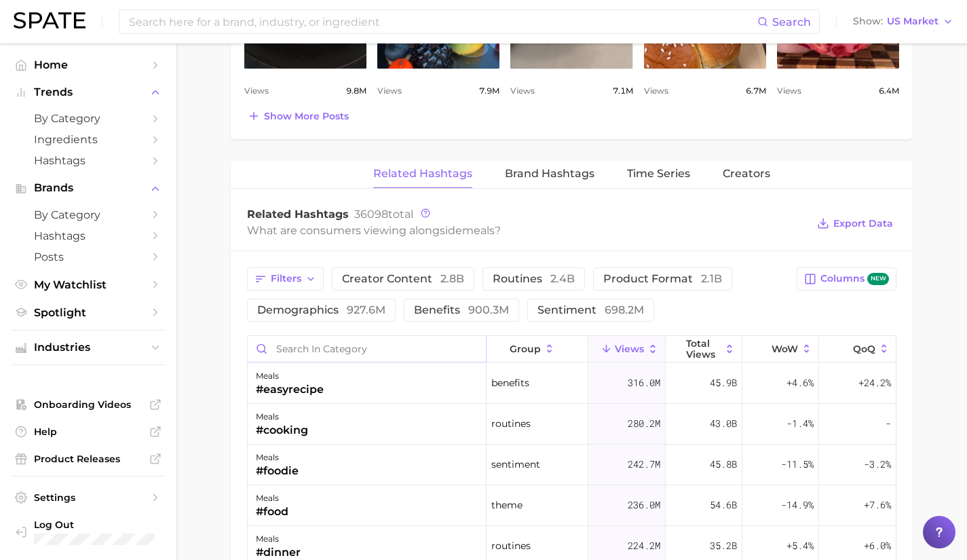
click at [356, 348] on input "Search in category" at bounding box center [367, 349] width 238 height 26
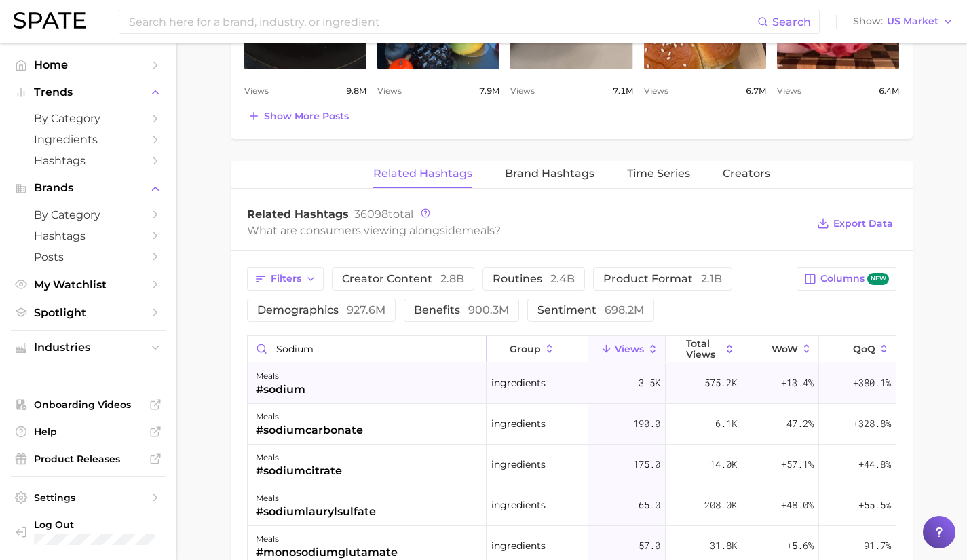
type input "sodium"
click at [350, 377] on div "meals #sodium" at bounding box center [367, 383] width 239 height 41
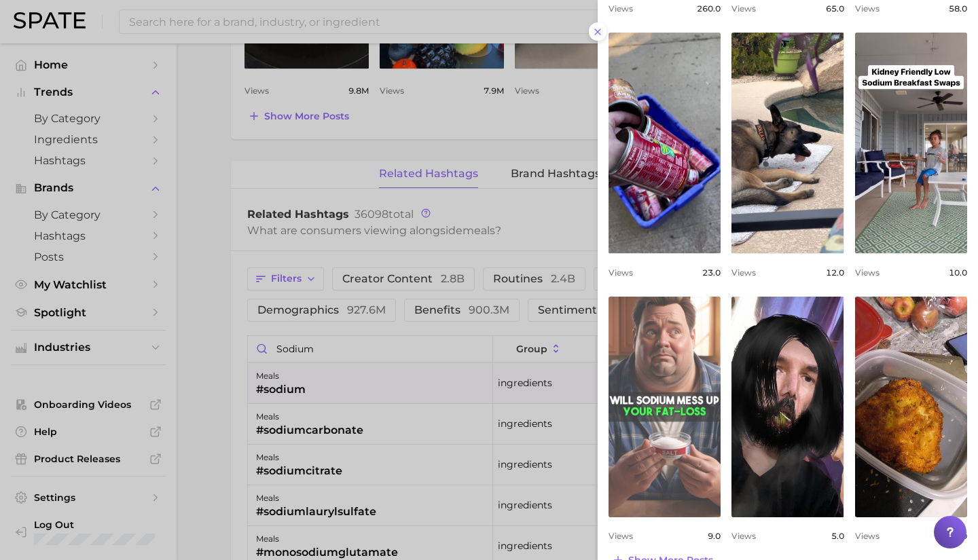
scroll to position [425, 0]
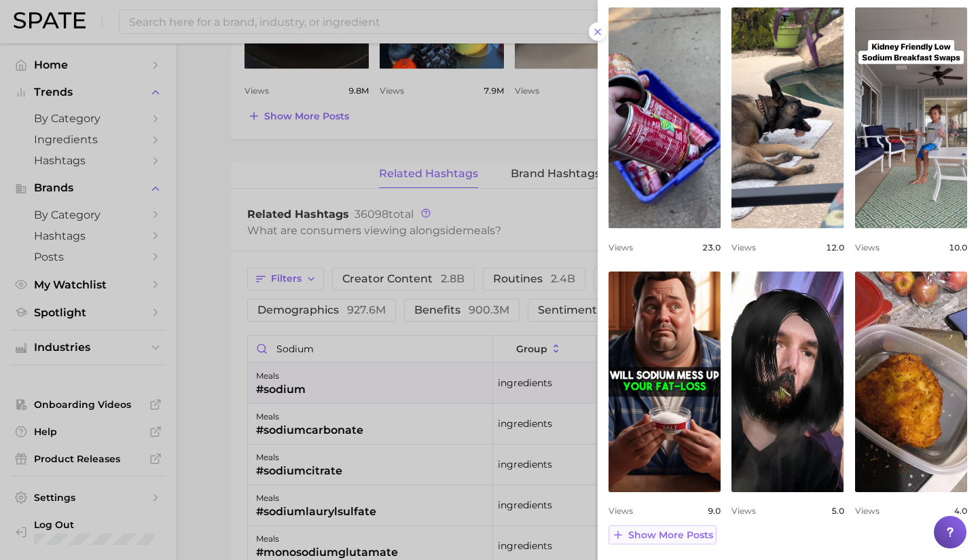
click at [661, 538] on span "Show more posts" at bounding box center [670, 536] width 85 height 12
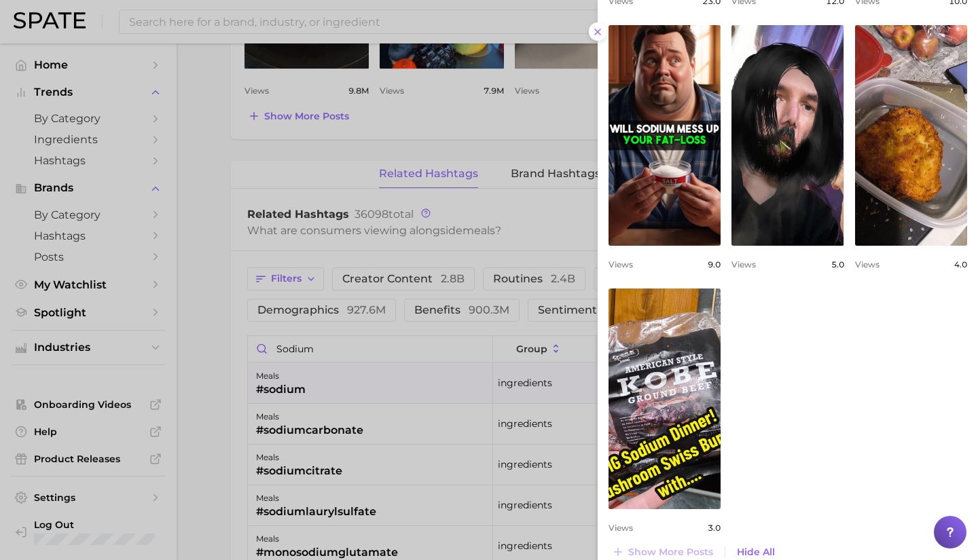
scroll to position [0, 0]
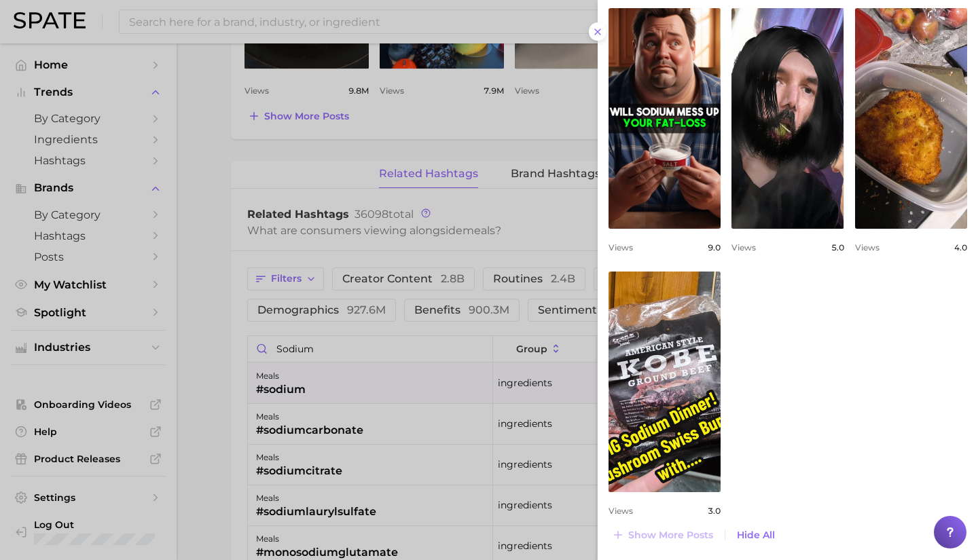
click at [302, 386] on div at bounding box center [489, 280] width 978 height 560
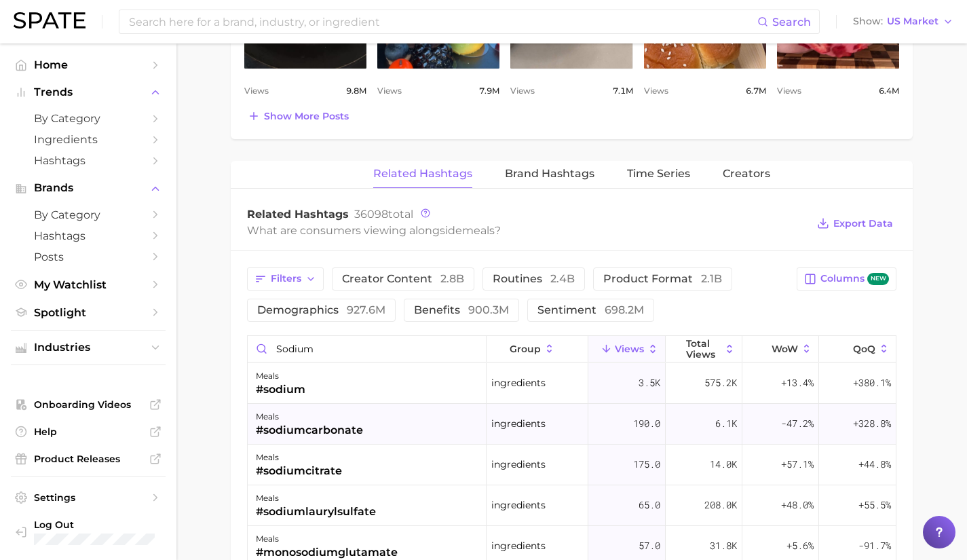
click at [319, 430] on div "#sodiumcarbonate" at bounding box center [309, 430] width 107 height 16
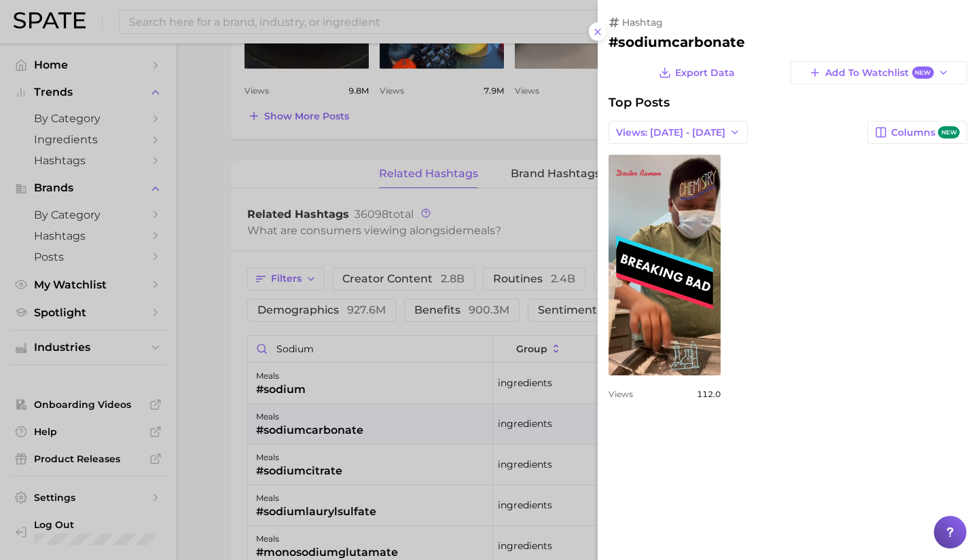
click at [410, 465] on div at bounding box center [489, 280] width 978 height 560
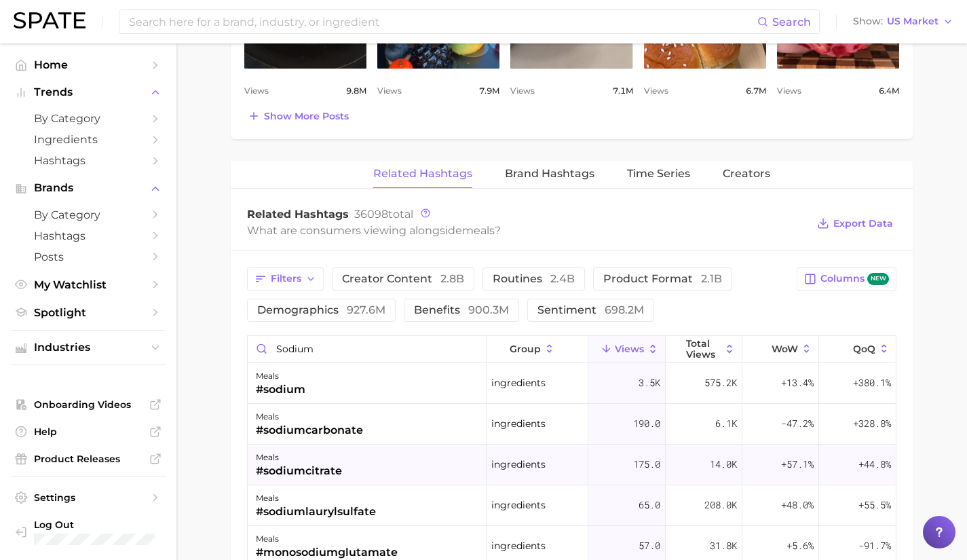
click at [410, 465] on div "meals #sodiumcitrate" at bounding box center [367, 465] width 239 height 41
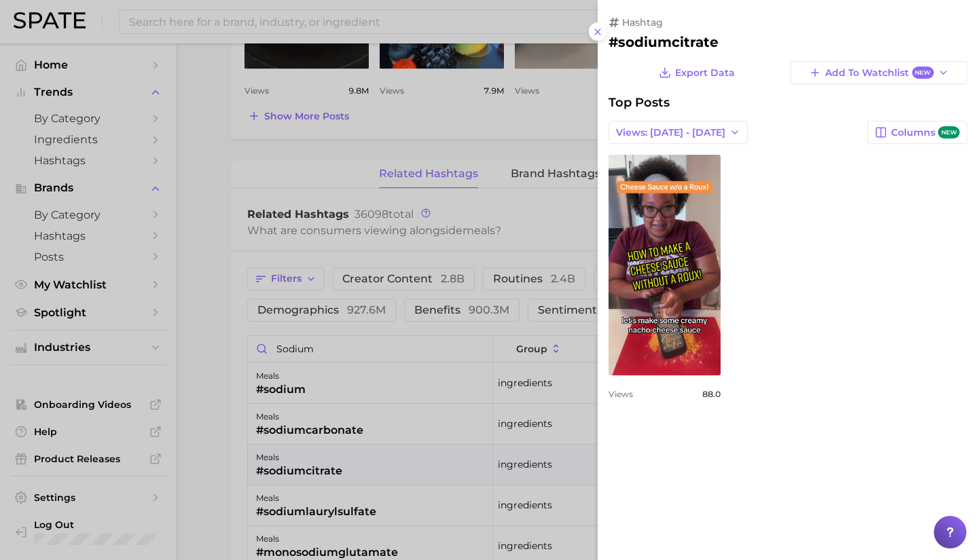
click at [424, 432] on div at bounding box center [489, 280] width 978 height 560
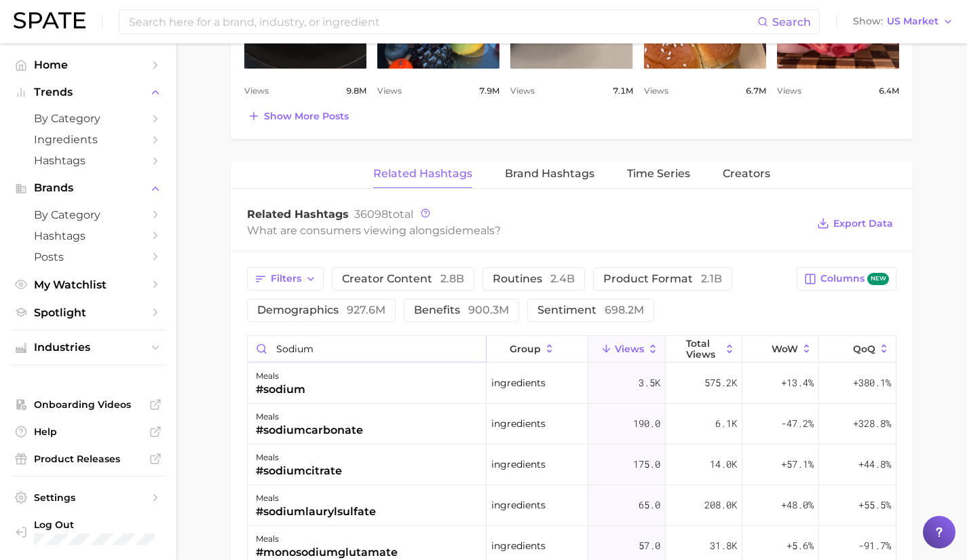
click at [473, 347] on input "sodium" at bounding box center [367, 349] width 238 height 26
type input "low sodium"
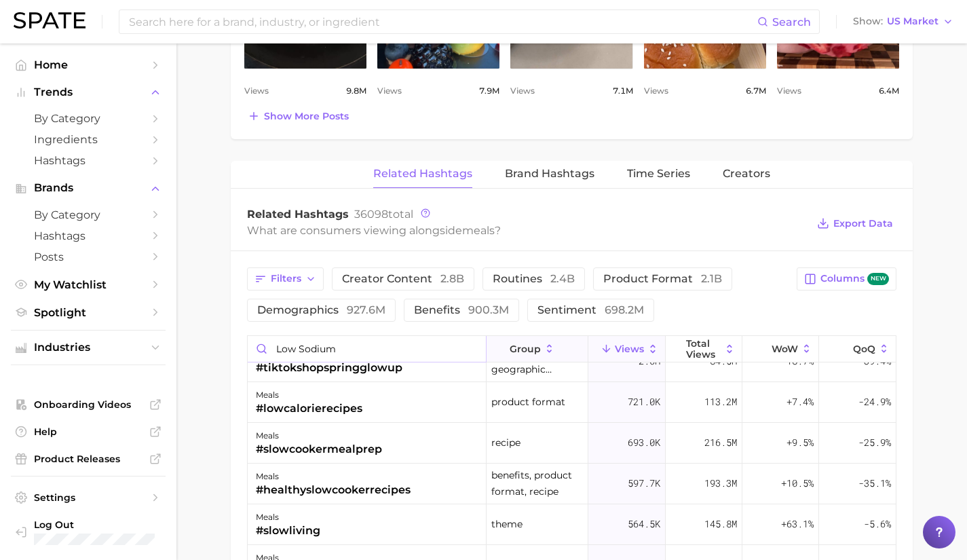
scroll to position [184, 0]
click at [468, 345] on input "low sodium" at bounding box center [367, 349] width 238 height 26
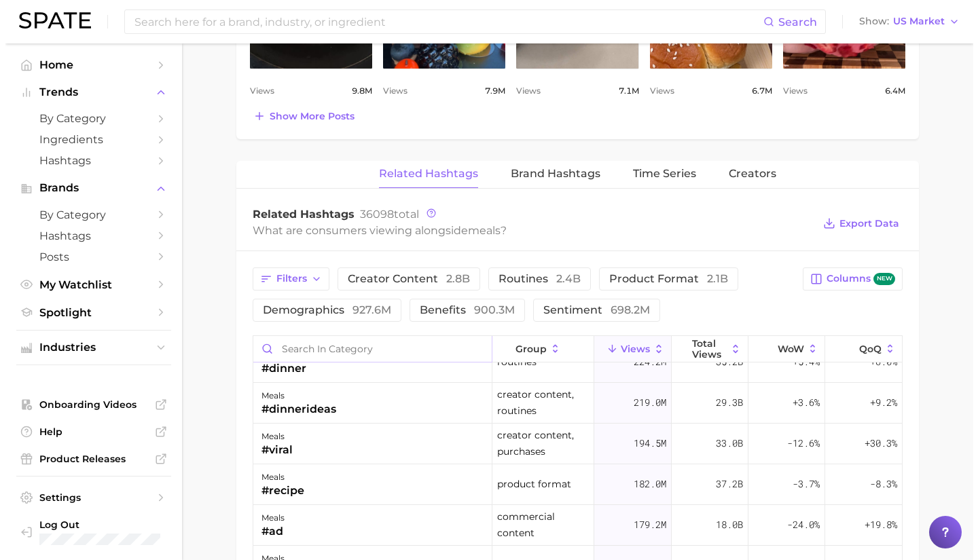
scroll to position [0, 0]
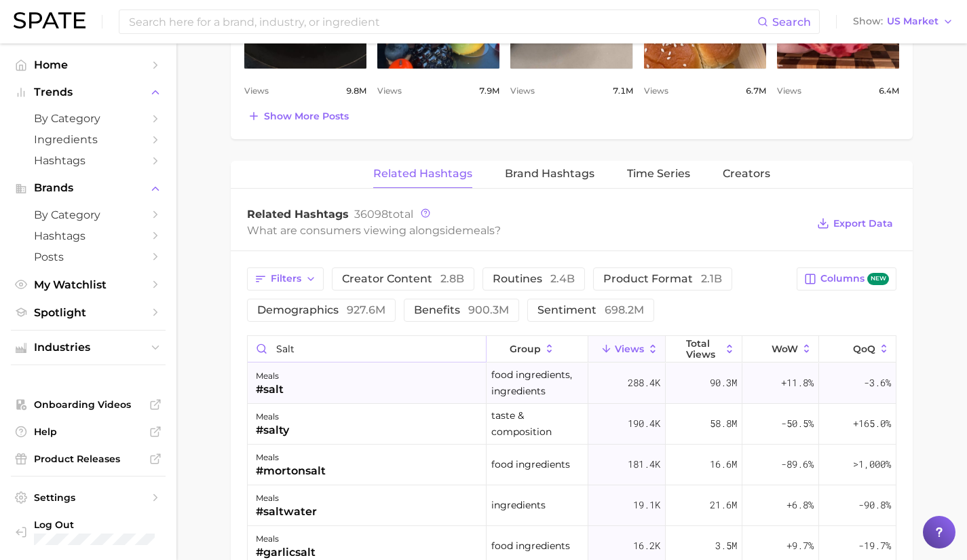
type input "salt"
click at [382, 386] on div "meals #salt" at bounding box center [367, 383] width 239 height 41
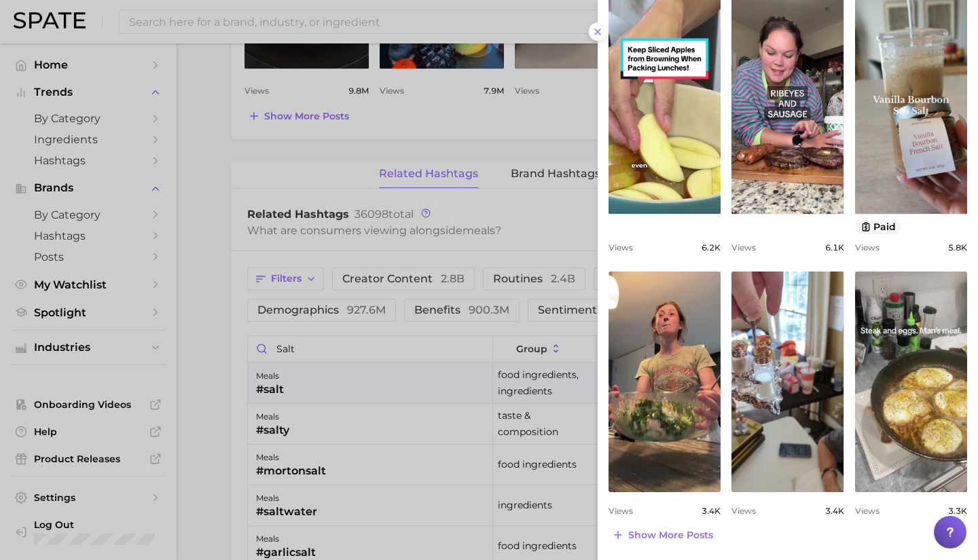
click at [472, 346] on div at bounding box center [489, 280] width 978 height 560
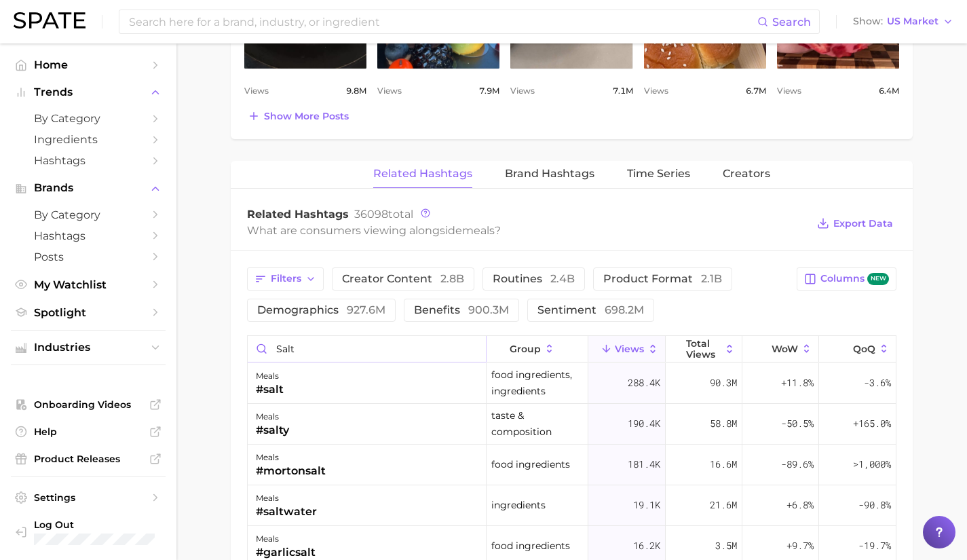
click at [465, 350] on input "salt" at bounding box center [367, 349] width 238 height 26
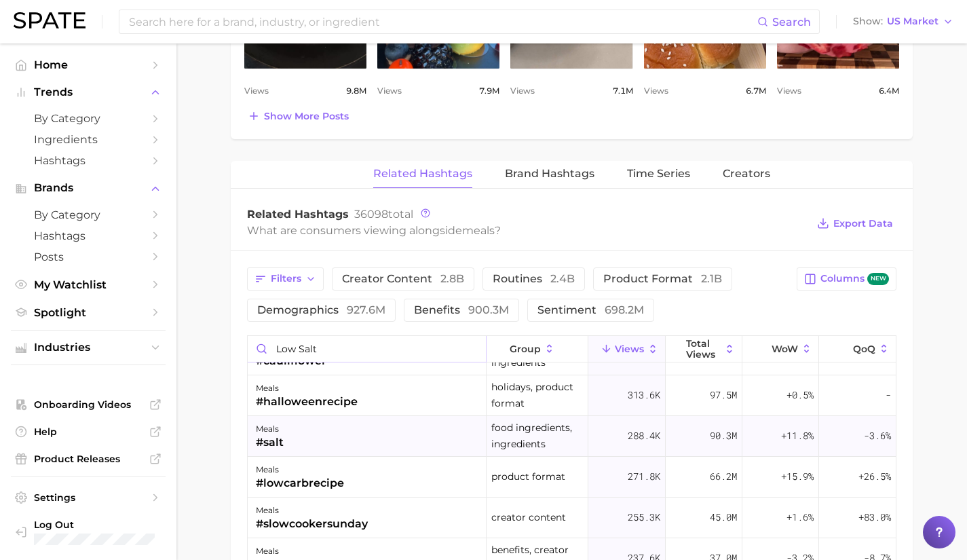
type input "low salt"
click at [407, 439] on div "meals #salt" at bounding box center [367, 436] width 239 height 41
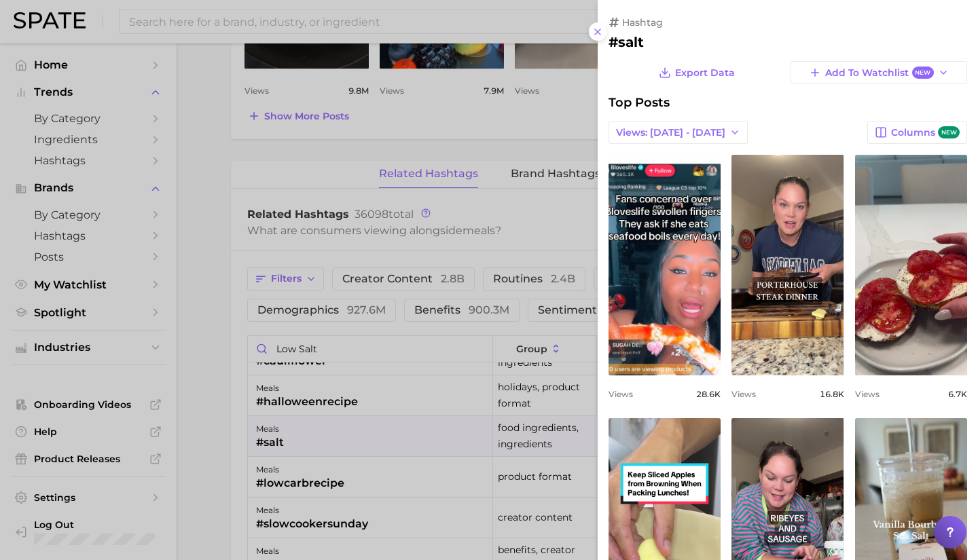
click at [407, 439] on div at bounding box center [489, 280] width 978 height 560
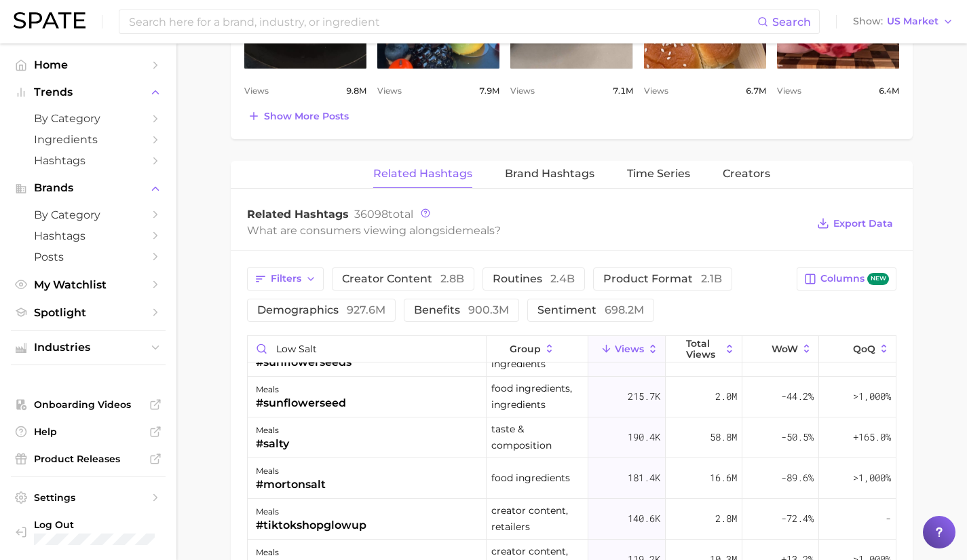
click at [407, 439] on div "meals #salty" at bounding box center [367, 437] width 239 height 41
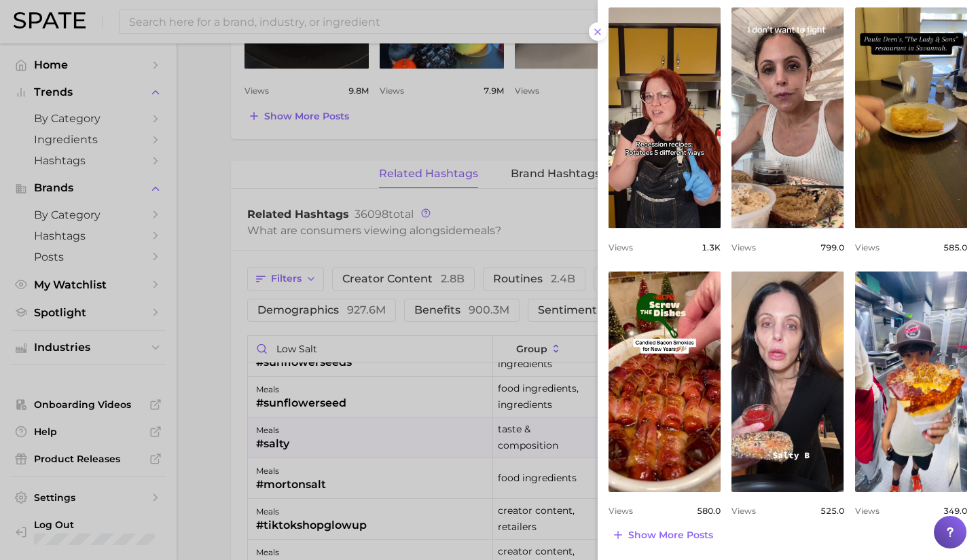
click at [431, 502] on div at bounding box center [489, 280] width 978 height 560
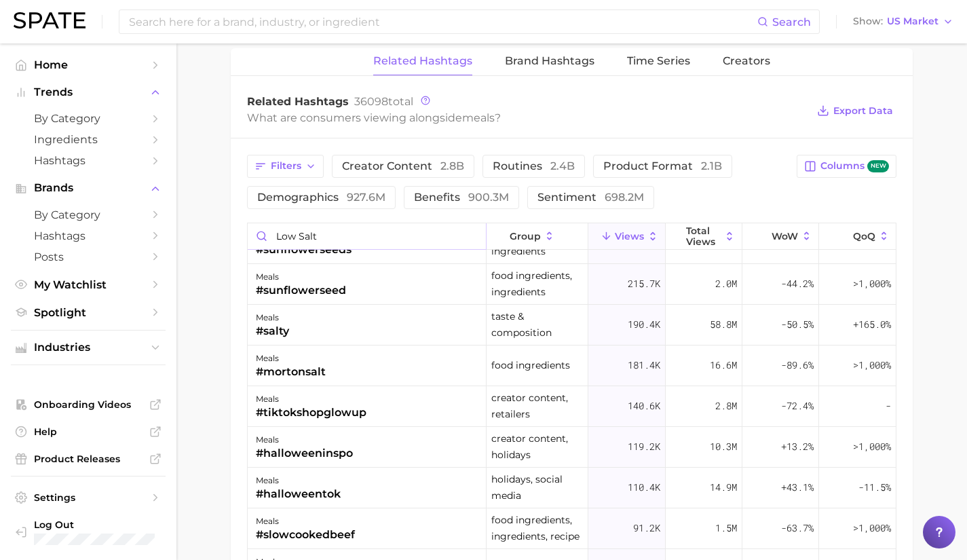
click at [464, 237] on input "low salt" at bounding box center [367, 236] width 238 height 26
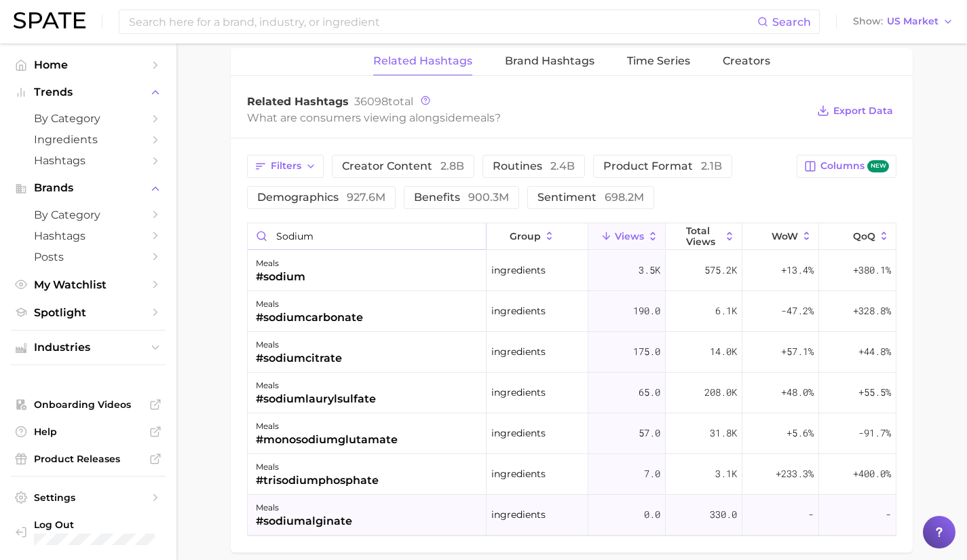
type input "sodium"
click at [382, 502] on div "meals #sodiumalginate" at bounding box center [367, 515] width 239 height 41
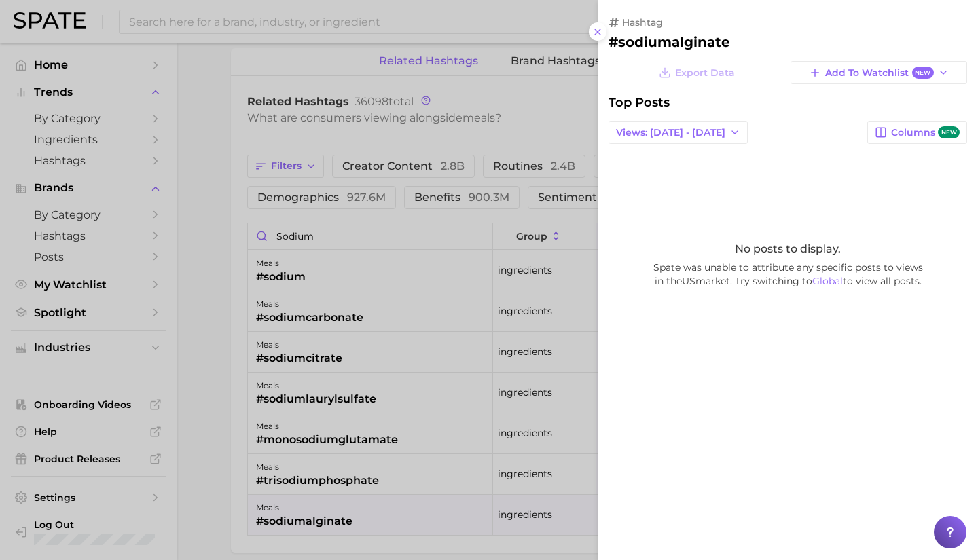
click at [373, 450] on div at bounding box center [489, 280] width 978 height 560
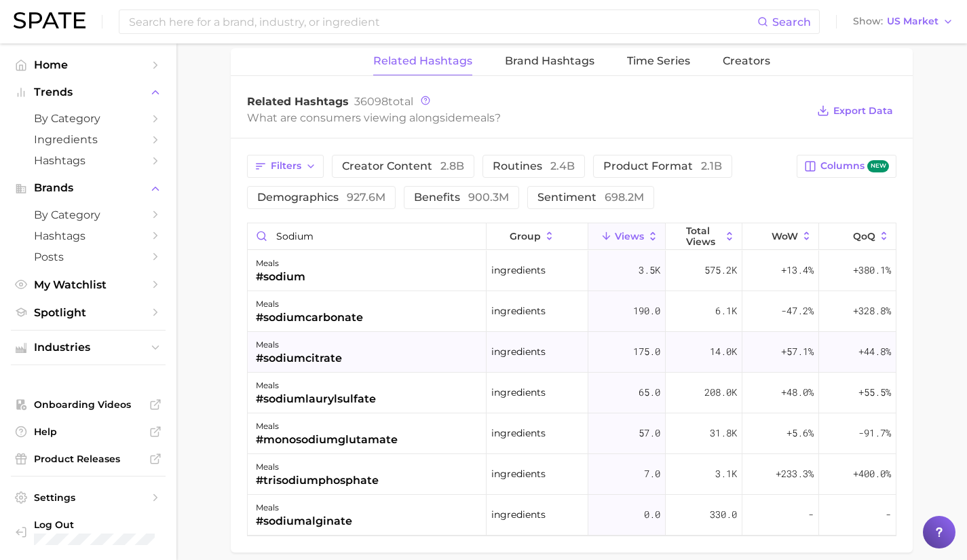
click at [366, 369] on div "meals #sodiumcitrate" at bounding box center [367, 352] width 239 height 41
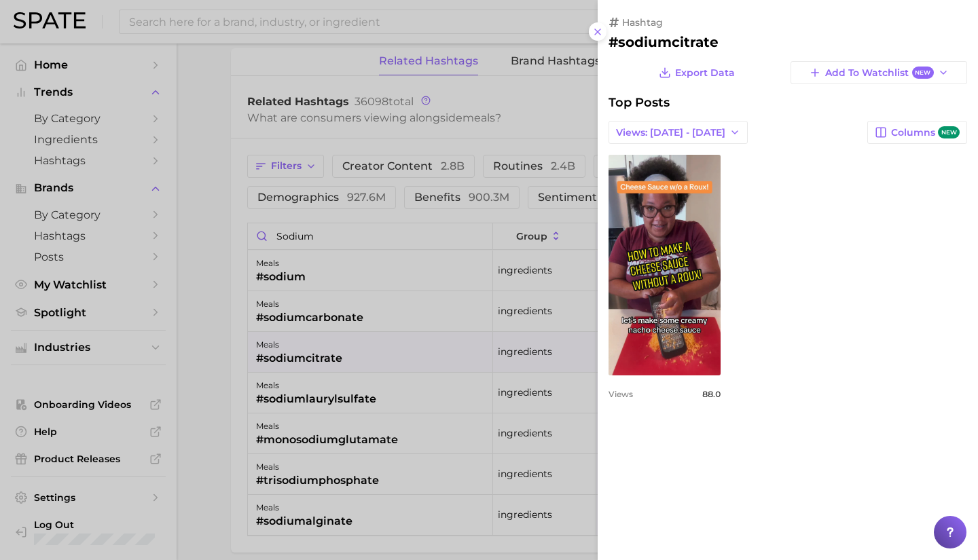
click at [364, 335] on div at bounding box center [489, 280] width 978 height 560
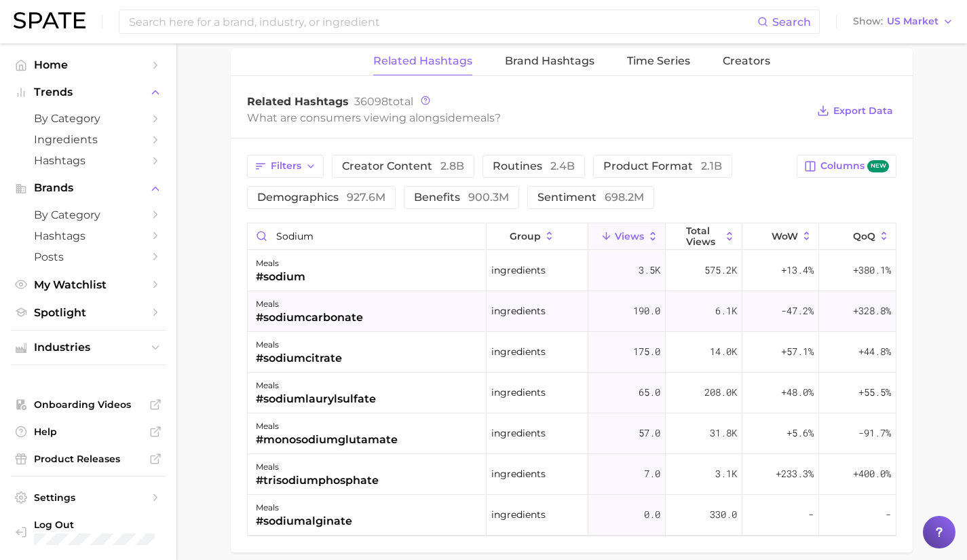
click at [360, 316] on div "#sodiumcarbonate" at bounding box center [309, 318] width 107 height 16
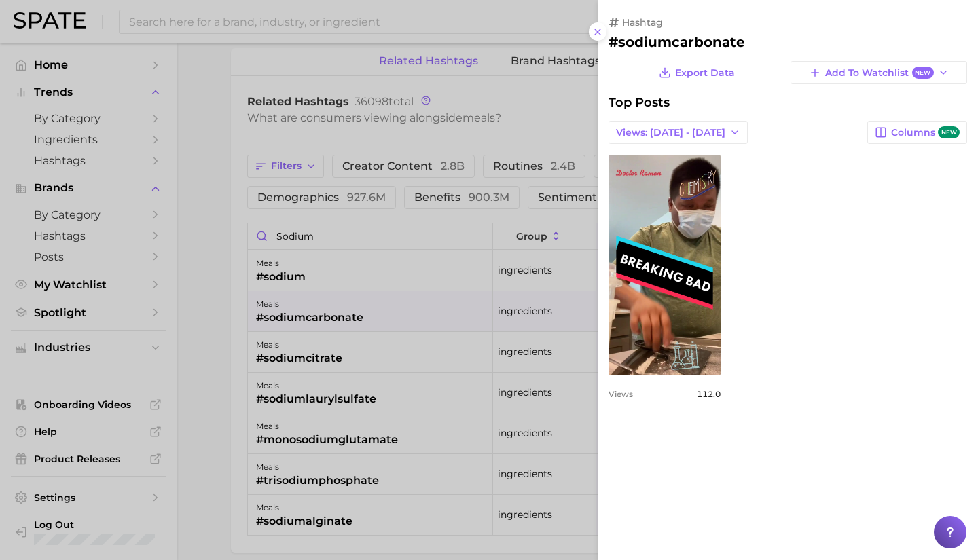
click at [360, 316] on div at bounding box center [489, 280] width 978 height 560
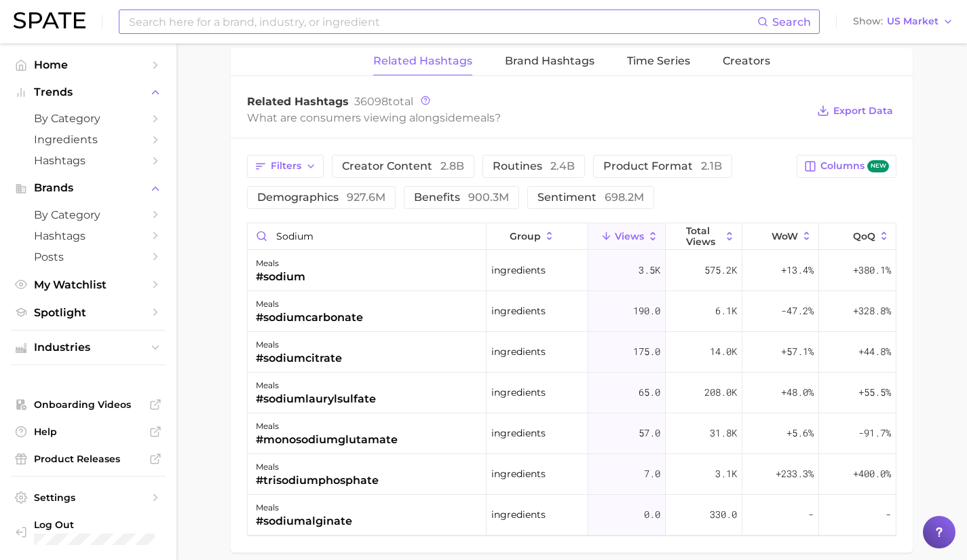
click at [359, 31] on input at bounding box center [443, 21] width 630 height 23
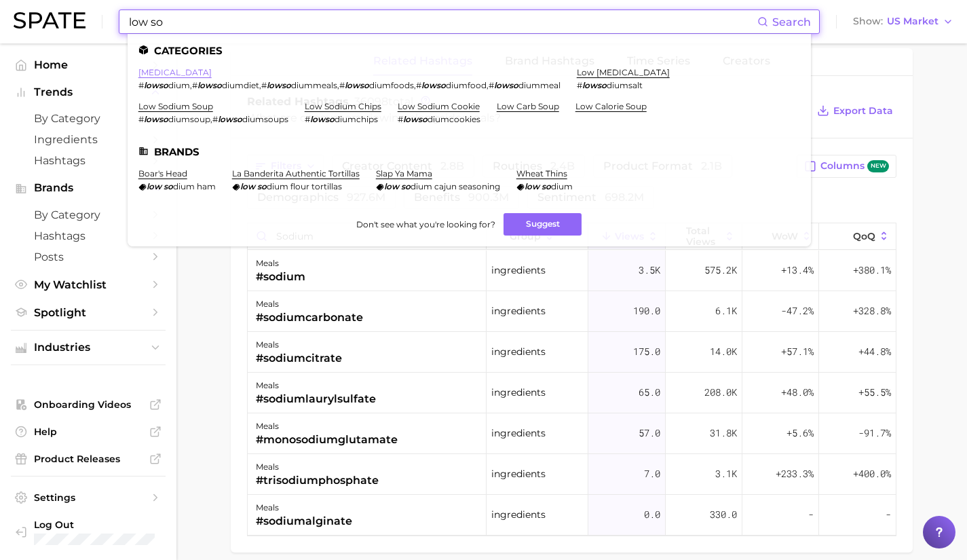
type input "low so"
click at [189, 71] on link "[MEDICAL_DATA]" at bounding box center [174, 72] width 73 height 10
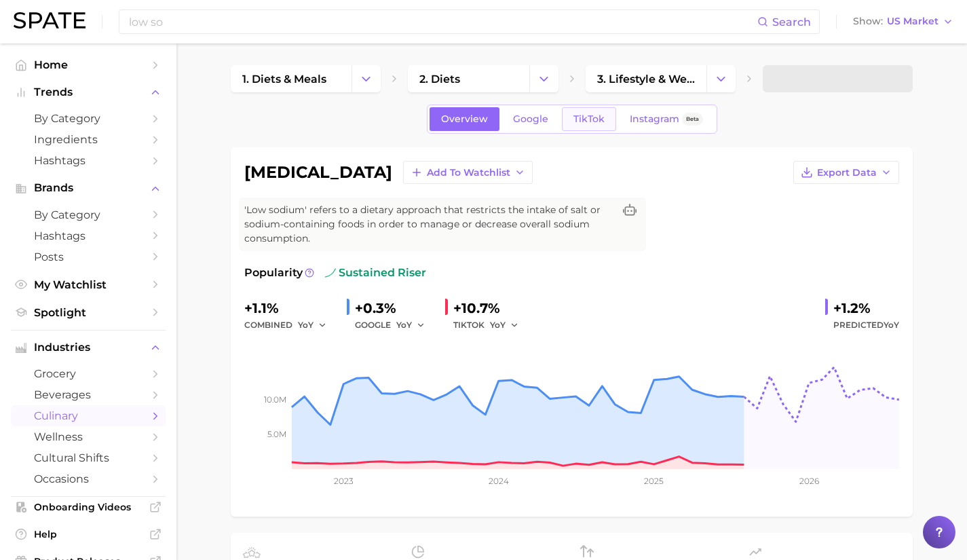
click at [595, 112] on link "TikTok" at bounding box center [589, 119] width 54 height 24
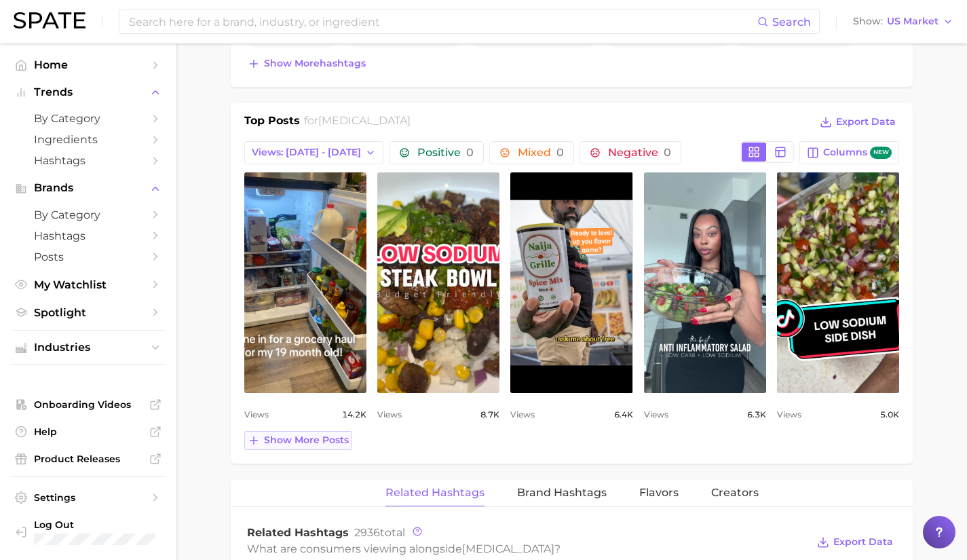
click at [322, 445] on span "Show more posts" at bounding box center [306, 440] width 85 height 12
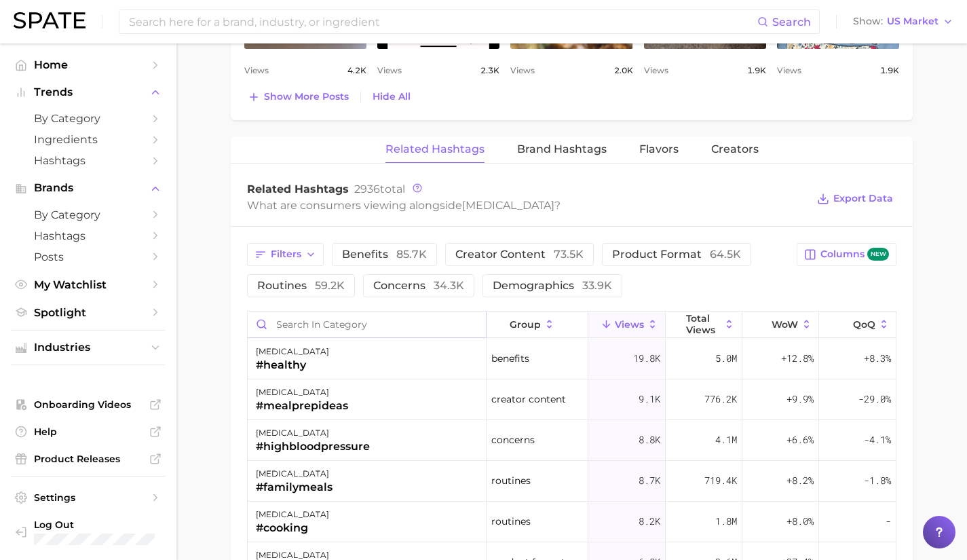
click at [447, 327] on input "Search in category" at bounding box center [367, 325] width 238 height 26
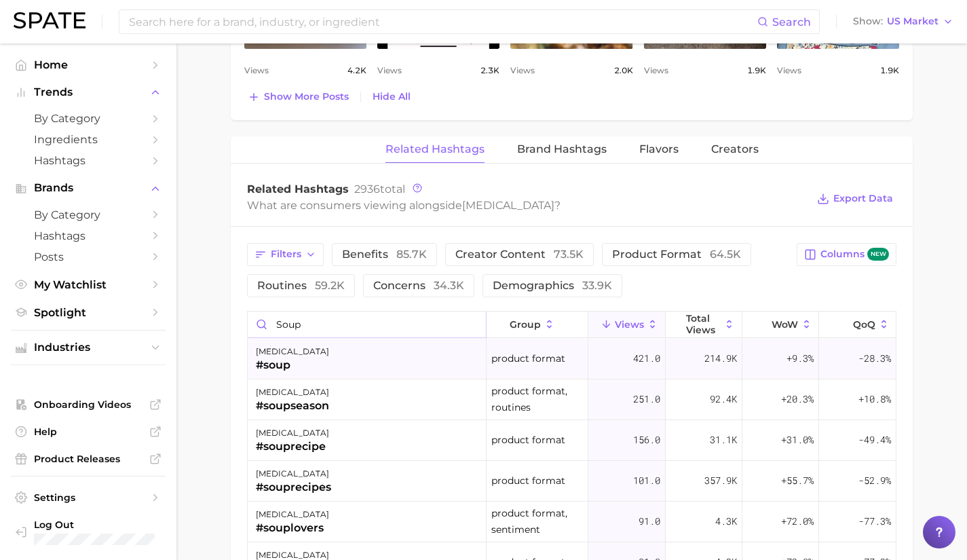
type input "soup"
click at [411, 365] on div "[MEDICAL_DATA] #soup" at bounding box center [367, 359] width 239 height 41
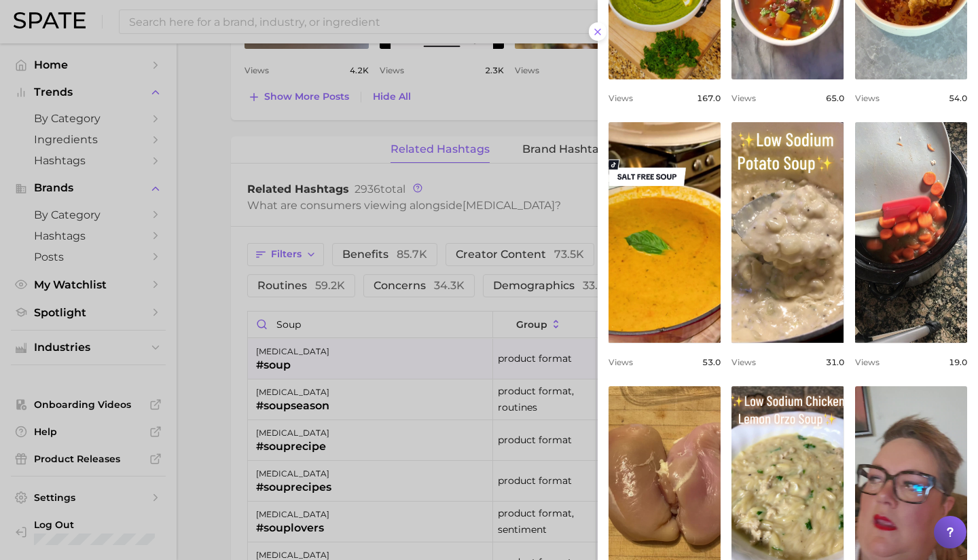
click at [371, 24] on div at bounding box center [489, 280] width 978 height 560
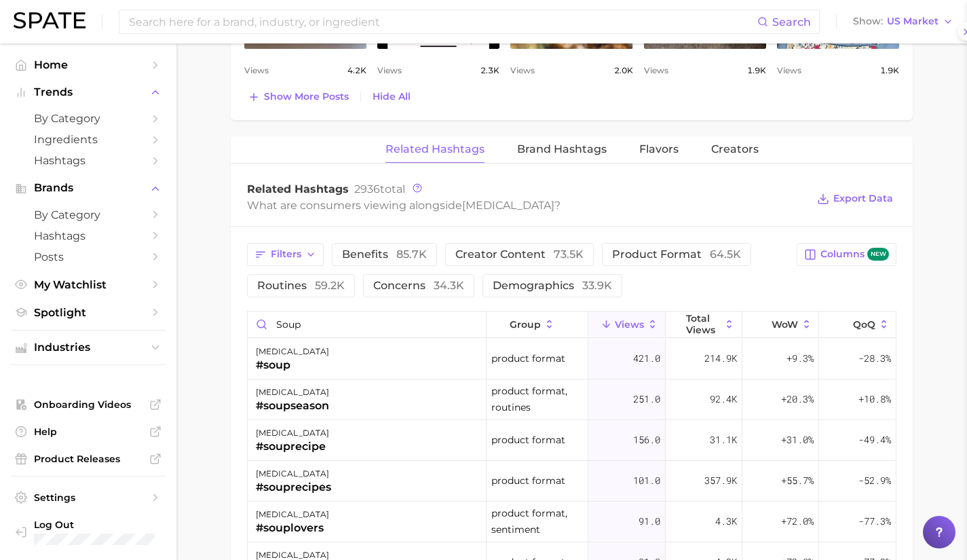
click at [371, 24] on input at bounding box center [443, 21] width 630 height 23
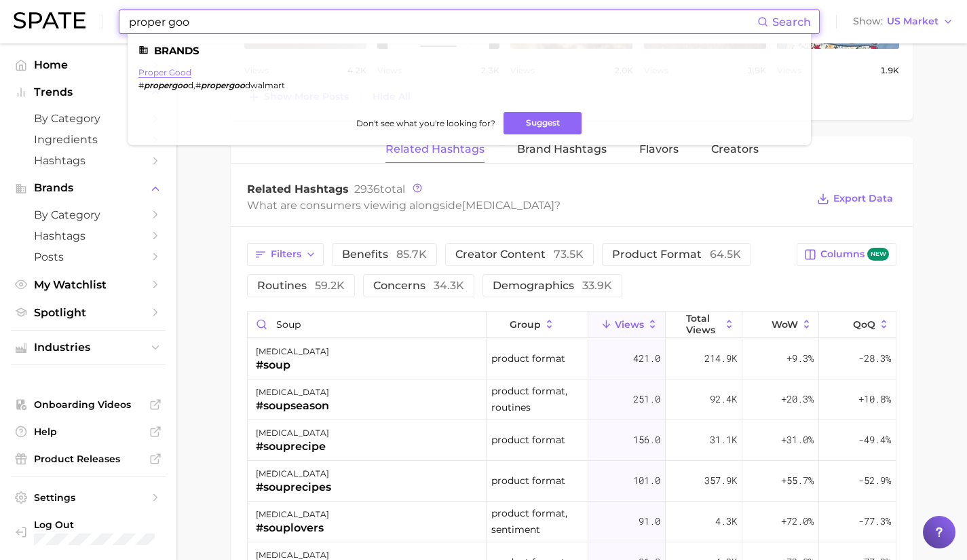
type input "proper goo"
click at [176, 70] on link "proper good" at bounding box center [164, 72] width 53 height 10
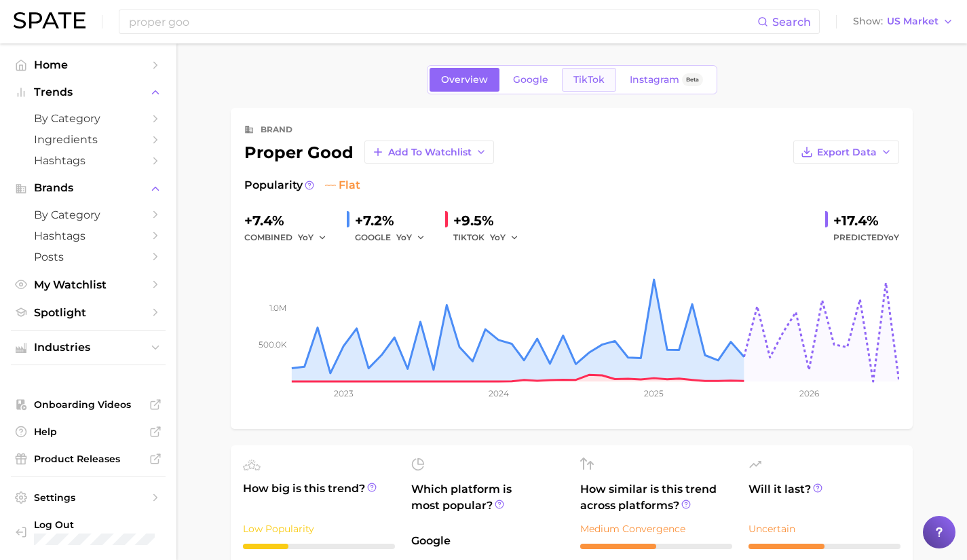
click at [587, 81] on span "TikTok" at bounding box center [589, 80] width 31 height 12
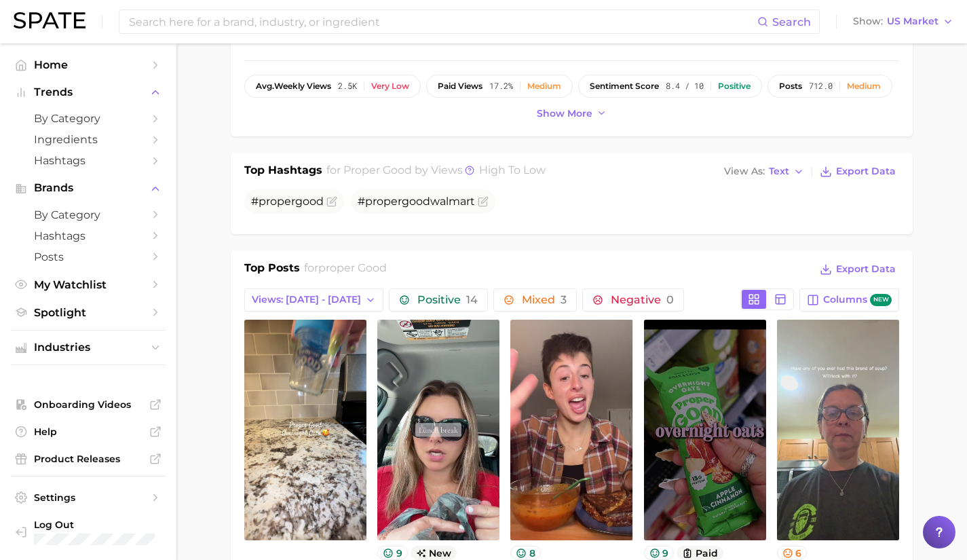
scroll to position [558, 0]
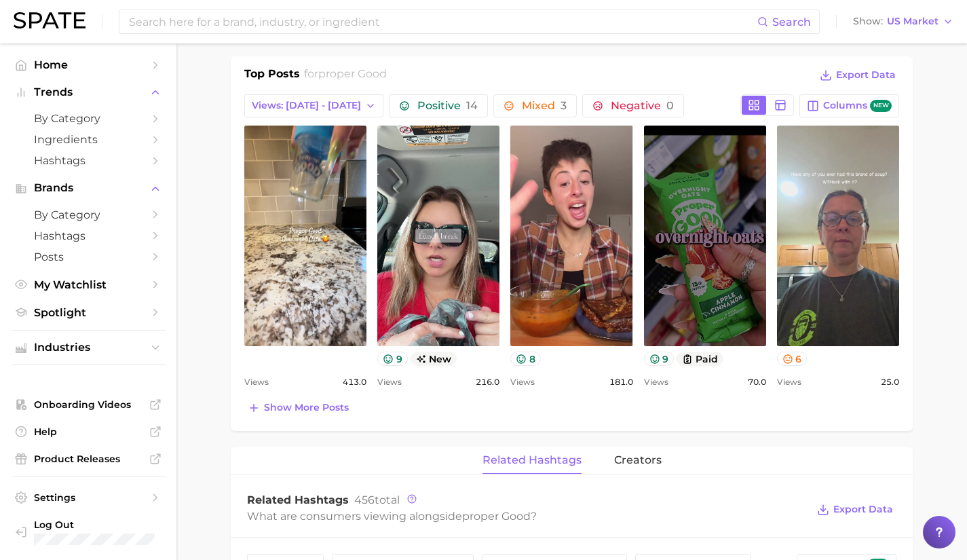
click at [616, 437] on div "brand proper good Add to Watchlist Export Data Views falling star -15.2% YoY 20…" at bounding box center [572, 374] width 682 height 1648
